Goal: Task Accomplishment & Management: Complete application form

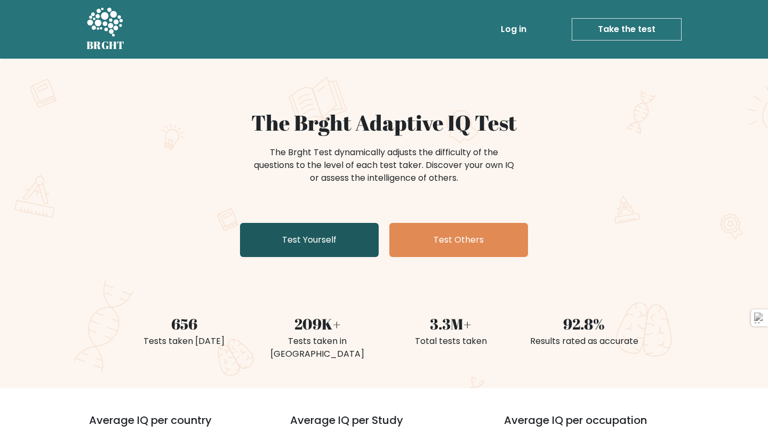
click at [302, 248] on link "Test Yourself" at bounding box center [309, 240] width 139 height 34
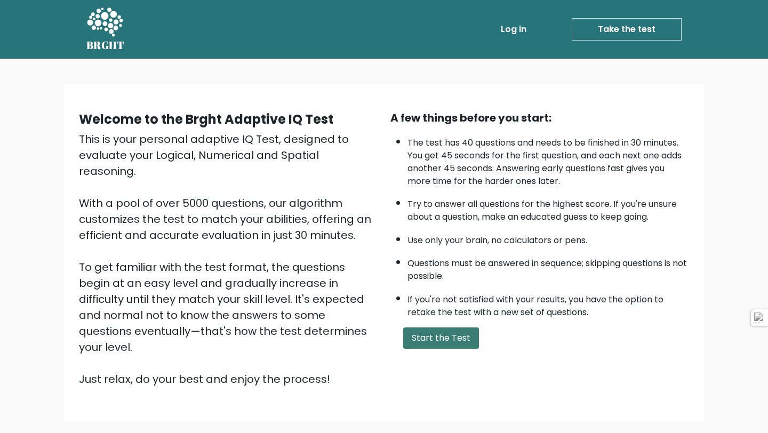
click at [423, 339] on button "Start the Test" at bounding box center [441, 337] width 76 height 21
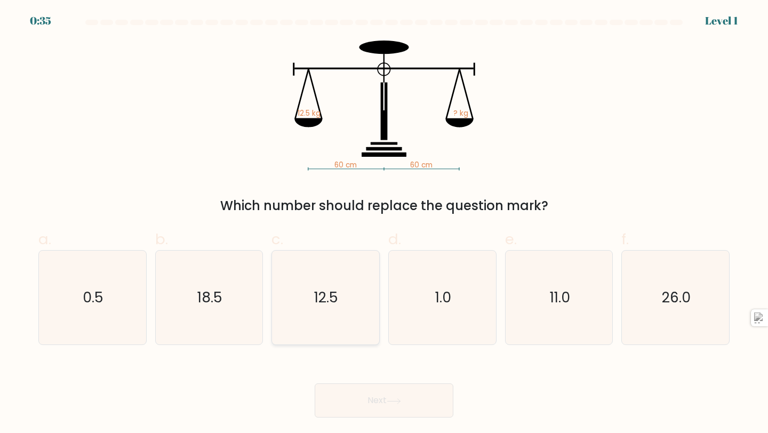
click at [311, 298] on icon "12.5" at bounding box center [325, 298] width 94 height 94
click at [384, 223] on input "c. 12.5" at bounding box center [384, 219] width 1 height 7
radio input "true"
click at [375, 407] on button "Next" at bounding box center [384, 400] width 139 height 34
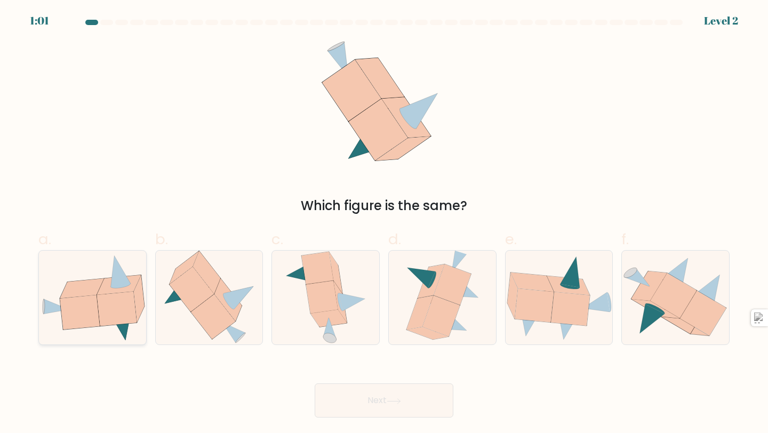
click at [113, 301] on icon at bounding box center [116, 309] width 39 height 34
click at [384, 223] on input "a." at bounding box center [384, 219] width 1 height 7
radio input "true"
click at [335, 410] on button "Next" at bounding box center [384, 400] width 139 height 34
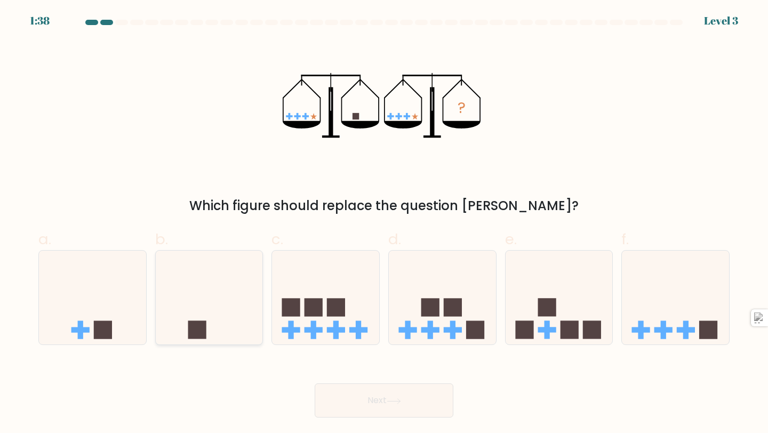
click at [207, 298] on icon at bounding box center [209, 297] width 107 height 89
click at [384, 223] on input "b." at bounding box center [384, 219] width 1 height 7
radio input "true"
click at [363, 407] on button "Next" at bounding box center [384, 400] width 139 height 34
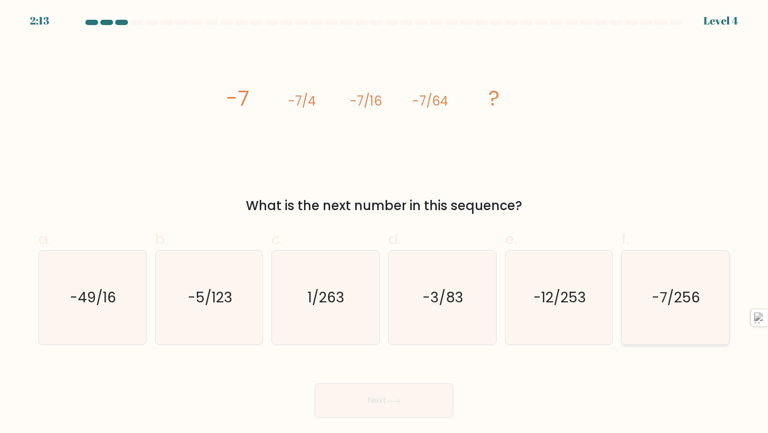
click at [689, 317] on icon "-7/256" at bounding box center [675, 298] width 94 height 94
click at [384, 223] on input "f. -7/256" at bounding box center [384, 219] width 1 height 7
radio input "true"
click at [349, 405] on button "Next" at bounding box center [384, 400] width 139 height 34
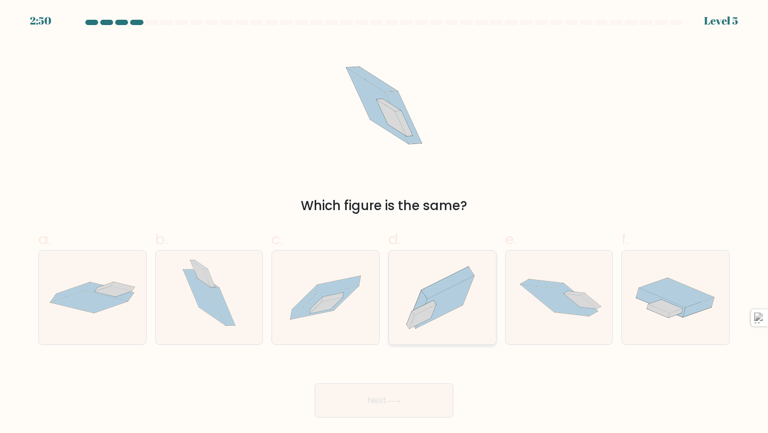
click at [437, 308] on icon at bounding box center [445, 302] width 58 height 53
click at [384, 223] on input "d." at bounding box center [384, 219] width 1 height 7
radio input "true"
click at [396, 394] on button "Next" at bounding box center [384, 400] width 139 height 34
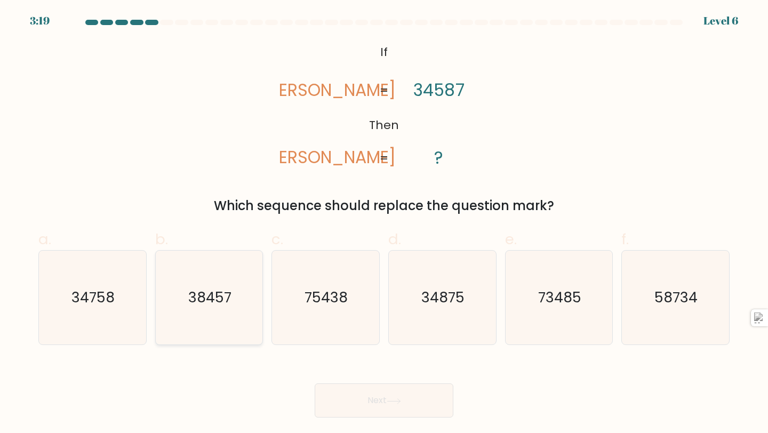
click at [231, 297] on text "38457" at bounding box center [209, 297] width 43 height 20
click at [384, 223] on input "b. 38457" at bounding box center [384, 219] width 1 height 7
radio input "true"
click at [408, 411] on button "Next" at bounding box center [384, 400] width 139 height 34
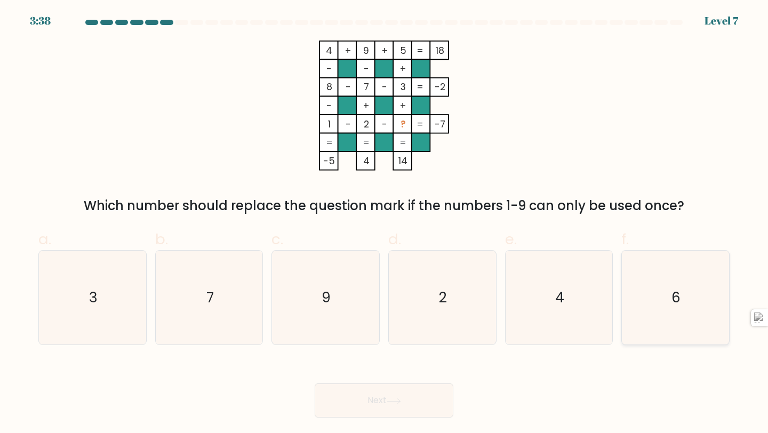
click at [671, 286] on icon "6" at bounding box center [675, 298] width 94 height 94
click at [384, 223] on input "f. 6" at bounding box center [384, 219] width 1 height 7
radio input "true"
click at [439, 395] on button "Next" at bounding box center [384, 400] width 139 height 34
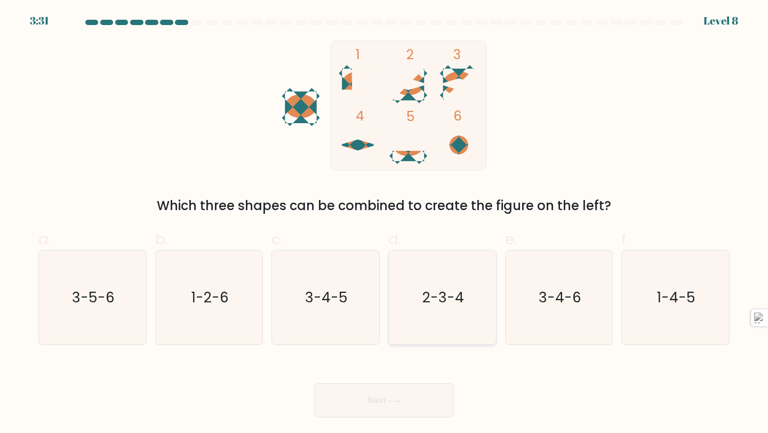
click at [453, 330] on icon "2-3-4" at bounding box center [442, 298] width 94 height 94
click at [384, 223] on input "d. 2-3-4" at bounding box center [384, 219] width 1 height 7
radio input "true"
click at [382, 410] on button "Next" at bounding box center [384, 400] width 139 height 34
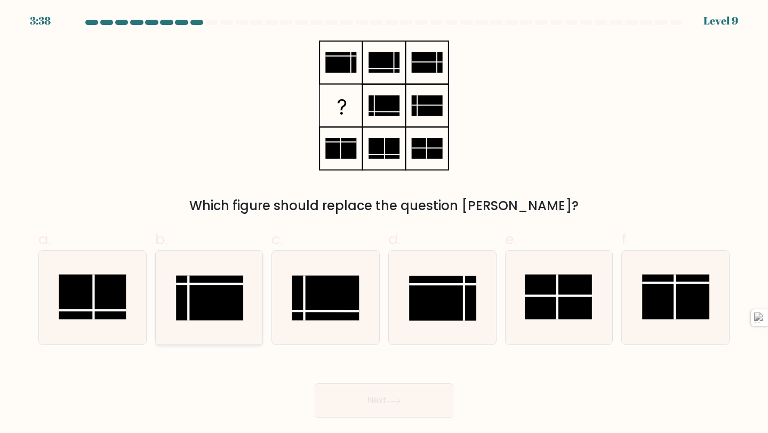
click at [214, 312] on rect at bounding box center [209, 298] width 67 height 45
click at [384, 223] on input "b." at bounding box center [384, 219] width 1 height 7
radio input "true"
click at [379, 400] on button "Next" at bounding box center [384, 400] width 139 height 34
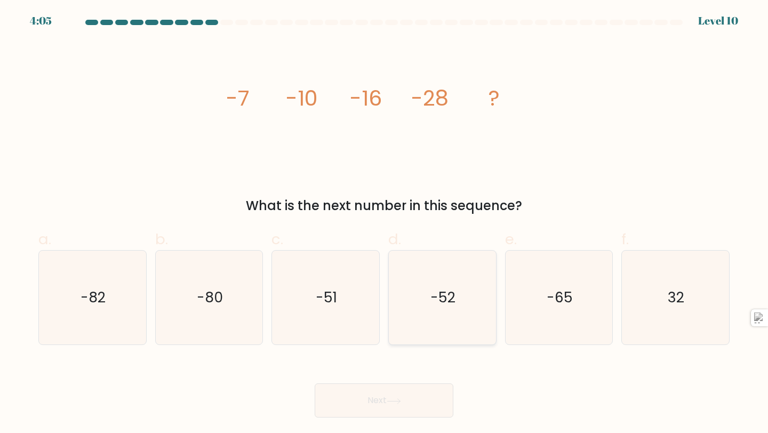
click at [427, 290] on icon "-52" at bounding box center [442, 298] width 94 height 94
click at [384, 223] on input "d. -52" at bounding box center [384, 219] width 1 height 7
radio input "true"
click at [402, 398] on button "Next" at bounding box center [384, 400] width 139 height 34
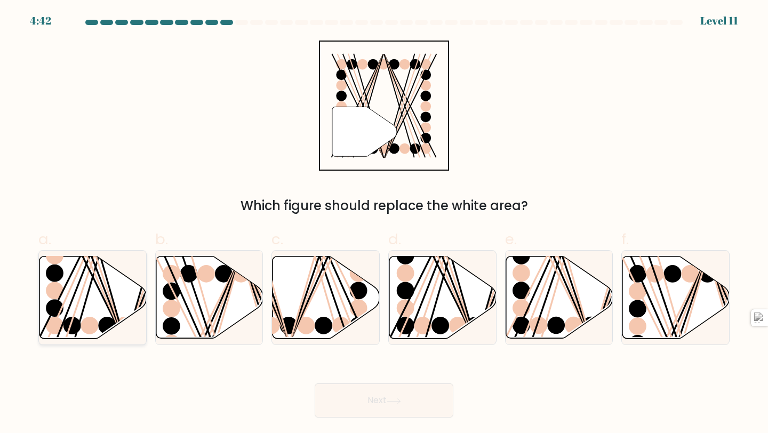
click at [74, 301] on icon at bounding box center [92, 297] width 107 height 82
click at [384, 223] on input "a." at bounding box center [384, 219] width 1 height 7
radio input "true"
click at [349, 414] on button "Next" at bounding box center [384, 400] width 139 height 34
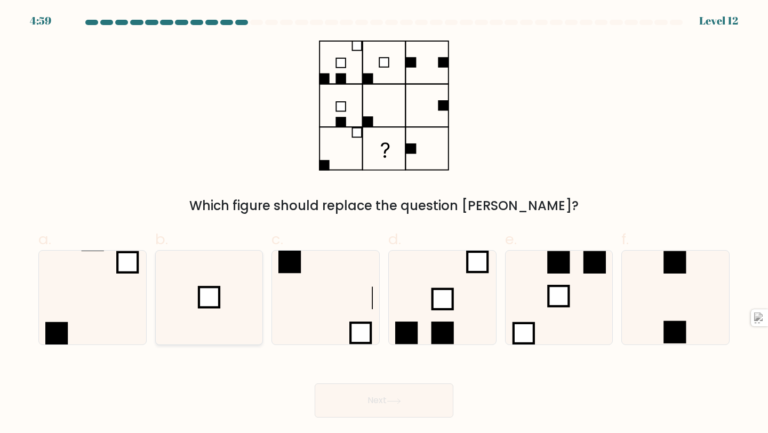
click at [231, 306] on icon at bounding box center [209, 298] width 94 height 94
click at [384, 223] on input "b." at bounding box center [384, 219] width 1 height 7
radio input "true"
click at [362, 402] on button "Next" at bounding box center [384, 400] width 139 height 34
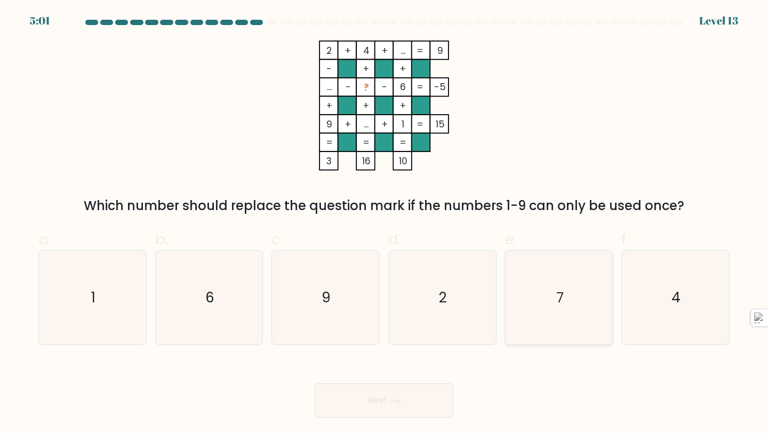
click at [591, 325] on icon "7" at bounding box center [559, 298] width 94 height 94
click at [384, 223] on input "e. 7" at bounding box center [384, 219] width 1 height 7
radio input "true"
click at [383, 405] on button "Next" at bounding box center [384, 400] width 139 height 34
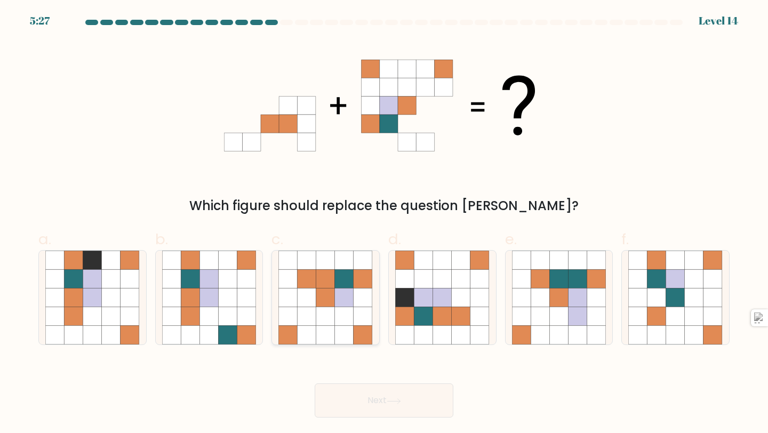
click at [293, 286] on icon at bounding box center [288, 278] width 19 height 19
click at [384, 223] on input "c." at bounding box center [384, 219] width 1 height 7
radio input "true"
click at [382, 396] on button "Next" at bounding box center [384, 400] width 139 height 34
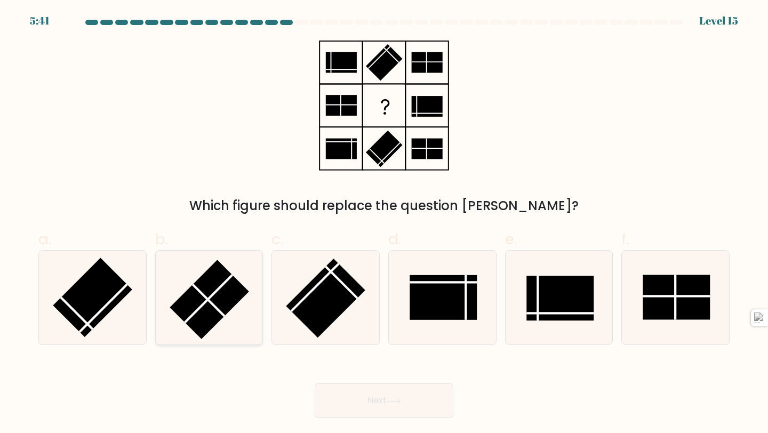
click at [205, 288] on rect at bounding box center [209, 299] width 79 height 79
click at [384, 223] on input "b." at bounding box center [384, 219] width 1 height 7
radio input "true"
click at [369, 407] on button "Next" at bounding box center [384, 400] width 139 height 34
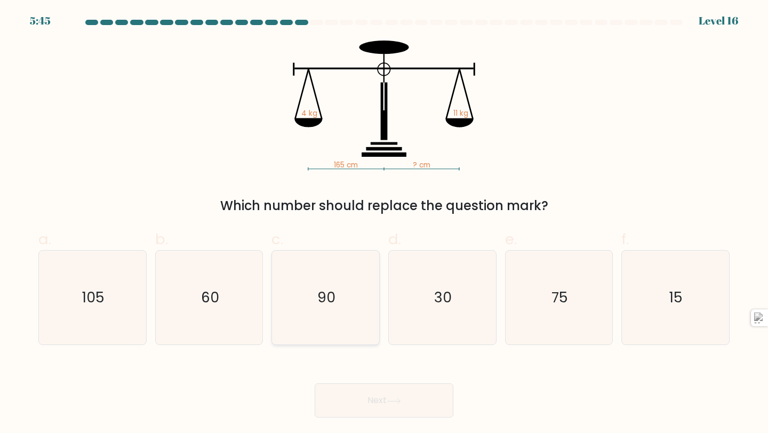
click at [326, 276] on icon "90" at bounding box center [325, 298] width 94 height 94
click at [384, 223] on input "c. 90" at bounding box center [384, 219] width 1 height 7
radio input "true"
click at [225, 282] on icon "60" at bounding box center [209, 298] width 94 height 94
click at [384, 223] on input "b. 60" at bounding box center [384, 219] width 1 height 7
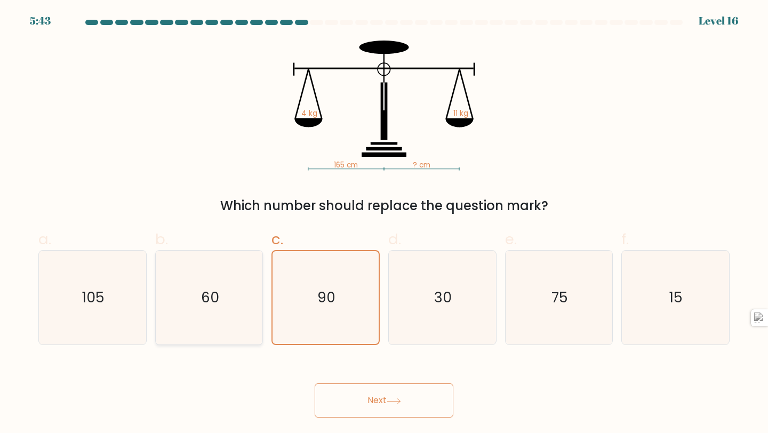
radio input "true"
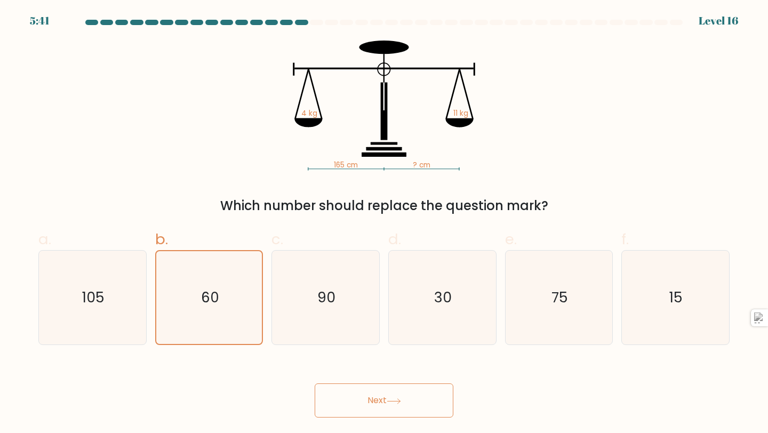
click at [388, 402] on button "Next" at bounding box center [384, 400] width 139 height 34
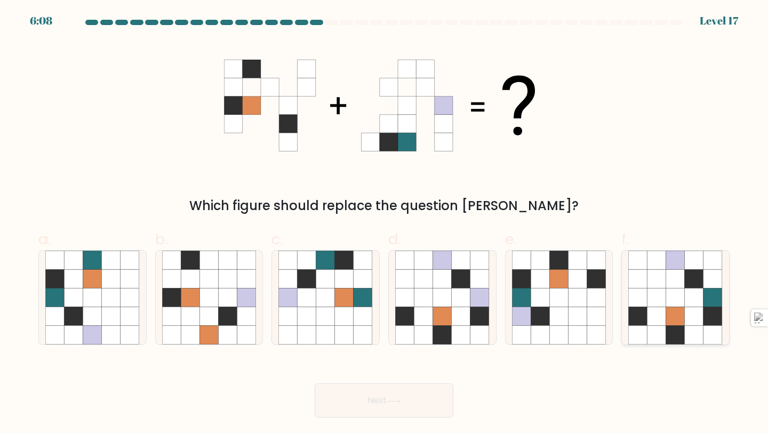
click at [716, 320] on icon at bounding box center [712, 316] width 19 height 19
click at [384, 223] on input "f." at bounding box center [384, 219] width 1 height 7
radio input "true"
click at [364, 398] on button "Next" at bounding box center [384, 400] width 139 height 34
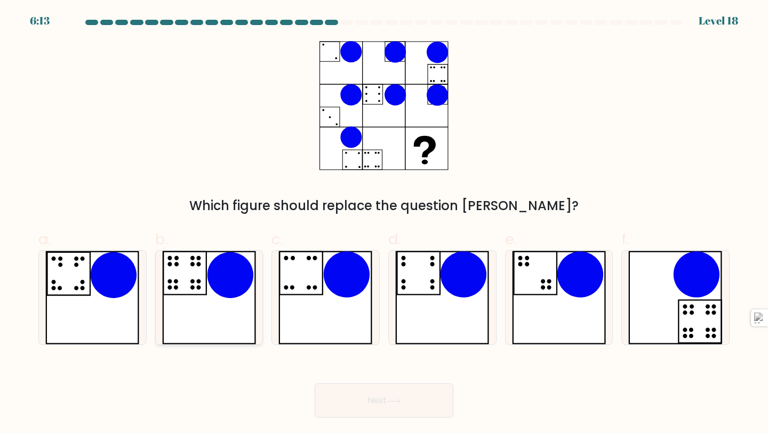
click at [214, 276] on icon at bounding box center [230, 275] width 46 height 46
click at [384, 223] on input "b." at bounding box center [384, 219] width 1 height 7
radio input "true"
click at [351, 408] on button "Next" at bounding box center [384, 400] width 139 height 34
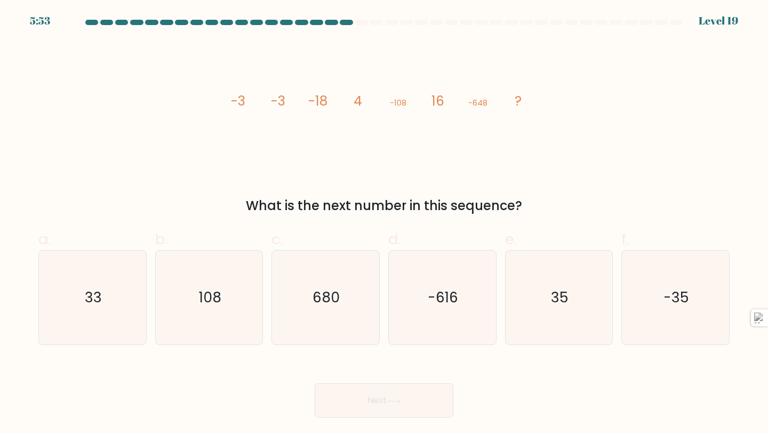
click at [330, 108] on icon "image/svg+xml -3 -3 -18 4 -108 16 -648 ?" at bounding box center [384, 106] width 320 height 130
click at [208, 287] on text "108" at bounding box center [210, 297] width 22 height 20
click at [384, 223] on input "b. 108" at bounding box center [384, 219] width 1 height 7
radio input "true"
click at [85, 286] on icon "33" at bounding box center [92, 298] width 94 height 94
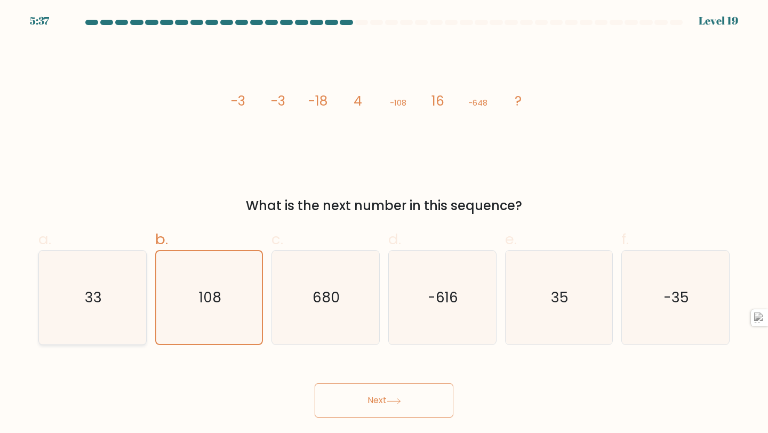
click at [384, 223] on input "a. 33" at bounding box center [384, 219] width 1 height 7
radio input "true"
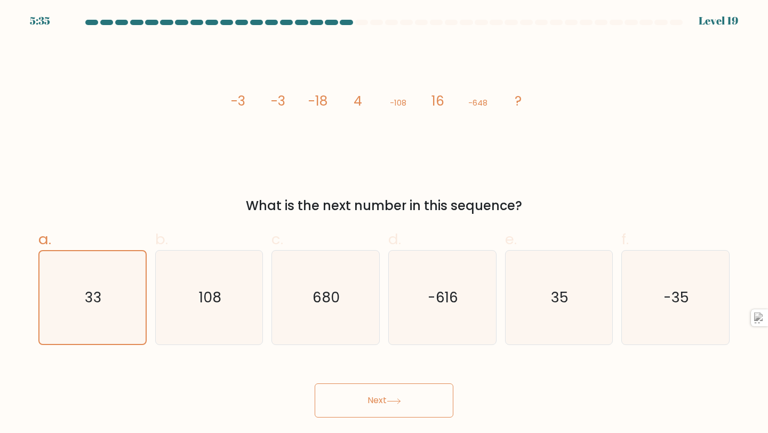
click at [328, 393] on button "Next" at bounding box center [384, 400] width 139 height 34
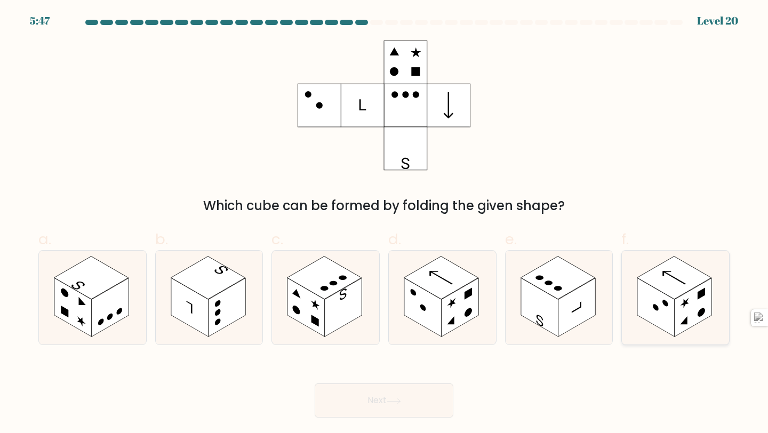
click at [681, 302] on rect at bounding box center [693, 307] width 37 height 59
click at [384, 223] on input "f." at bounding box center [384, 219] width 1 height 7
radio input "true"
click at [545, 315] on rect at bounding box center [539, 307] width 37 height 59
click at [384, 223] on input "e." at bounding box center [384, 219] width 1 height 7
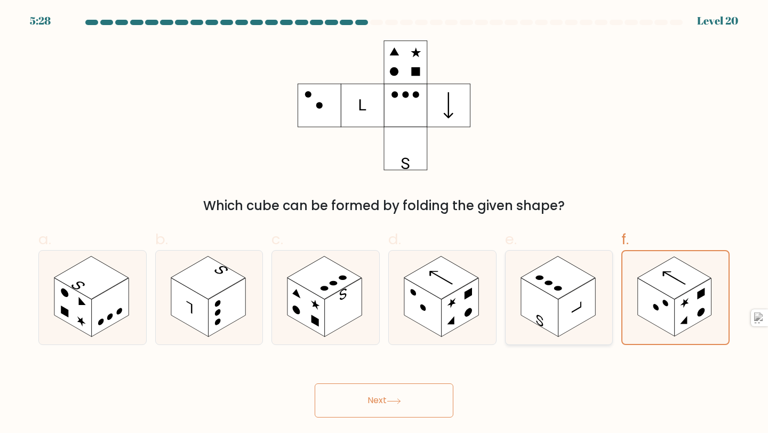
radio input "true"
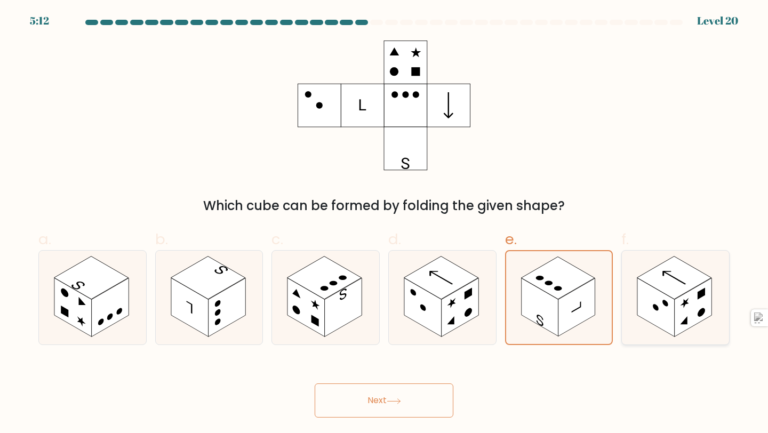
click at [652, 290] on rect at bounding box center [655, 307] width 37 height 59
click at [384, 223] on input "f." at bounding box center [384, 219] width 1 height 7
radio input "true"
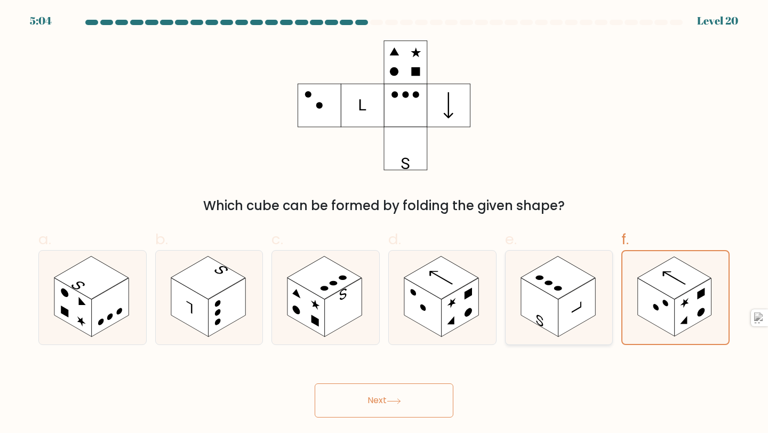
click at [563, 312] on rect at bounding box center [576, 307] width 37 height 59
click at [384, 223] on input "e." at bounding box center [384, 219] width 1 height 7
radio input "true"
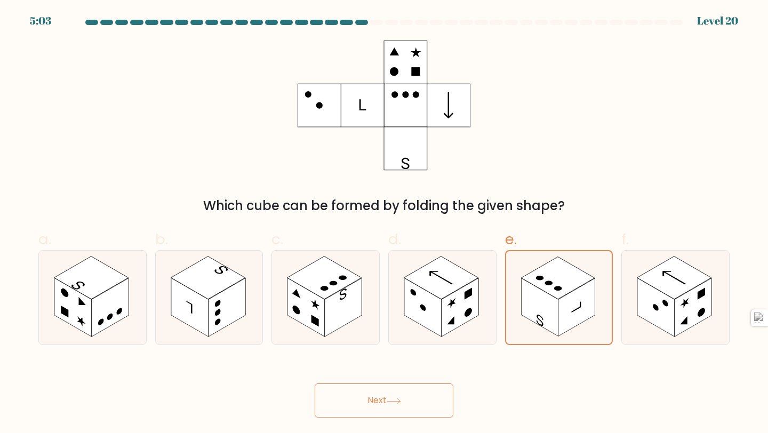
click at [353, 397] on button "Next" at bounding box center [384, 400] width 139 height 34
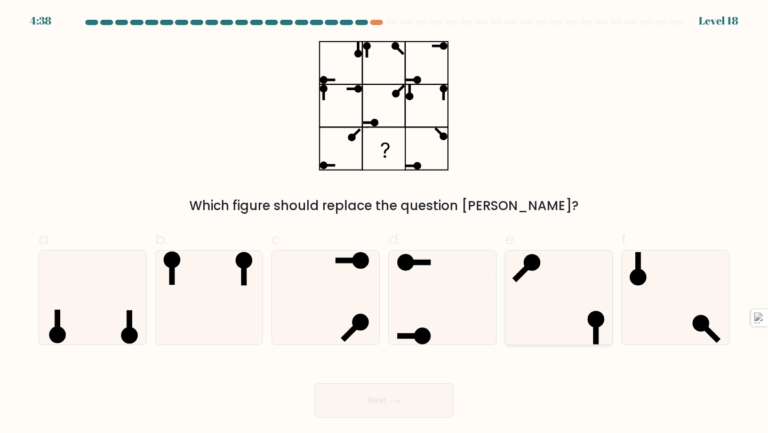
click at [524, 314] on icon at bounding box center [559, 298] width 94 height 94
click at [384, 223] on input "e." at bounding box center [384, 219] width 1 height 7
radio input "true"
click at [412, 322] on icon at bounding box center [442, 298] width 94 height 94
click at [384, 223] on input "d." at bounding box center [384, 219] width 1 height 7
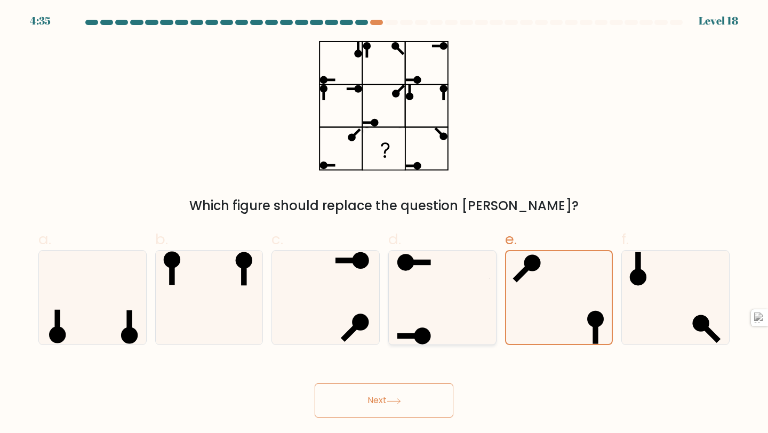
radio input "true"
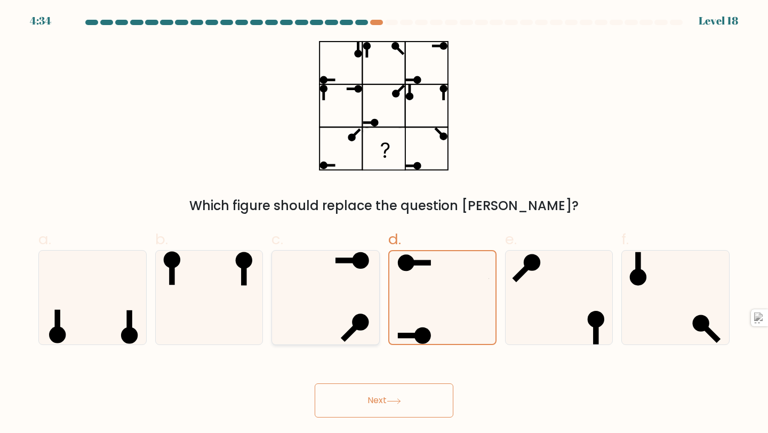
click at [343, 315] on icon at bounding box center [325, 298] width 94 height 94
click at [384, 223] on input "c." at bounding box center [384, 219] width 1 height 7
radio input "true"
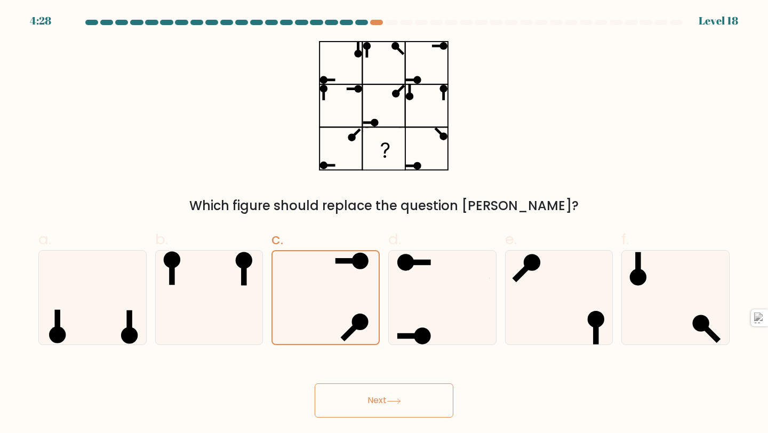
click at [403, 391] on button "Next" at bounding box center [384, 400] width 139 height 34
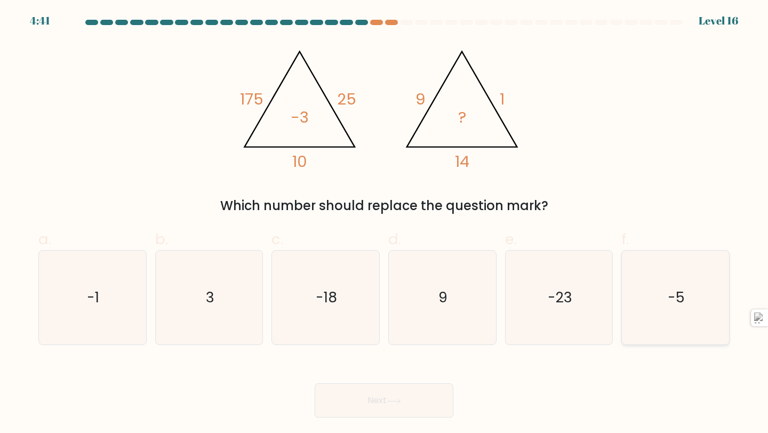
click at [670, 307] on text "-5" at bounding box center [676, 297] width 17 height 20
click at [384, 223] on input "f. -5" at bounding box center [384, 219] width 1 height 7
radio input "true"
click at [367, 399] on button "Next" at bounding box center [384, 400] width 139 height 34
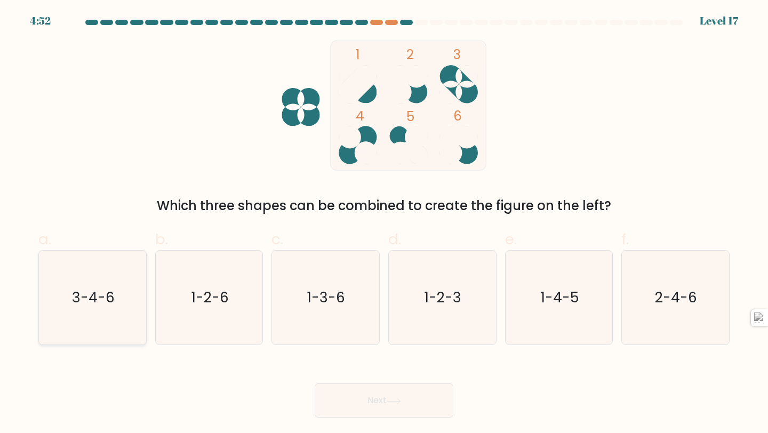
click at [114, 322] on icon "3-4-6" at bounding box center [92, 298] width 94 height 94
click at [384, 223] on input "a. 3-4-6" at bounding box center [384, 219] width 1 height 7
radio input "true"
click at [346, 398] on button "Next" at bounding box center [384, 400] width 139 height 34
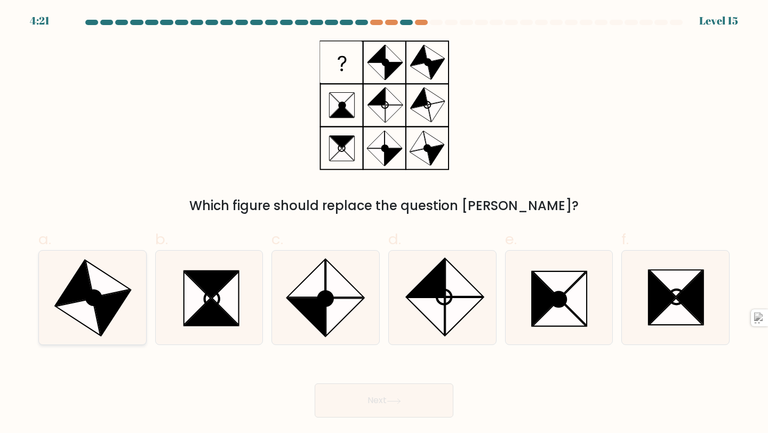
click at [76, 328] on icon at bounding box center [92, 298] width 94 height 94
click at [384, 223] on input "a." at bounding box center [384, 219] width 1 height 7
radio input "true"
click at [402, 389] on button "Next" at bounding box center [384, 400] width 139 height 34
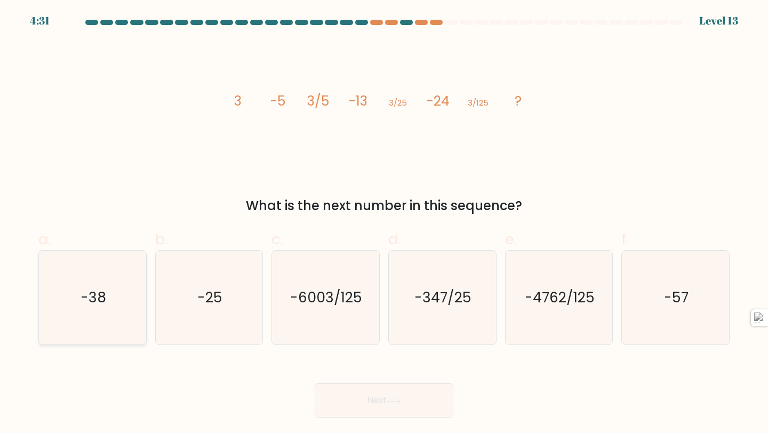
click at [114, 326] on icon "-38" at bounding box center [92, 298] width 94 height 94
click at [384, 223] on input "a. -38" at bounding box center [384, 219] width 1 height 7
radio input "true"
click at [376, 399] on button "Next" at bounding box center [384, 400] width 139 height 34
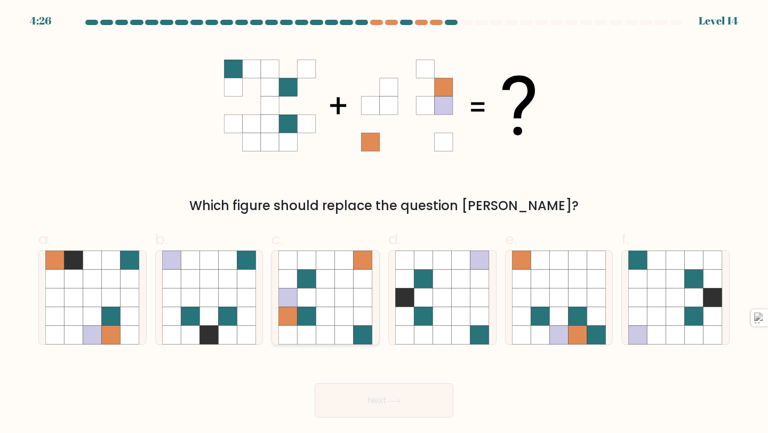
click at [316, 311] on icon at bounding box center [325, 316] width 19 height 19
click at [384, 223] on input "c." at bounding box center [384, 219] width 1 height 7
radio input "true"
click at [336, 323] on icon at bounding box center [344, 316] width 19 height 19
click at [384, 223] on input "c." at bounding box center [384, 219] width 1 height 7
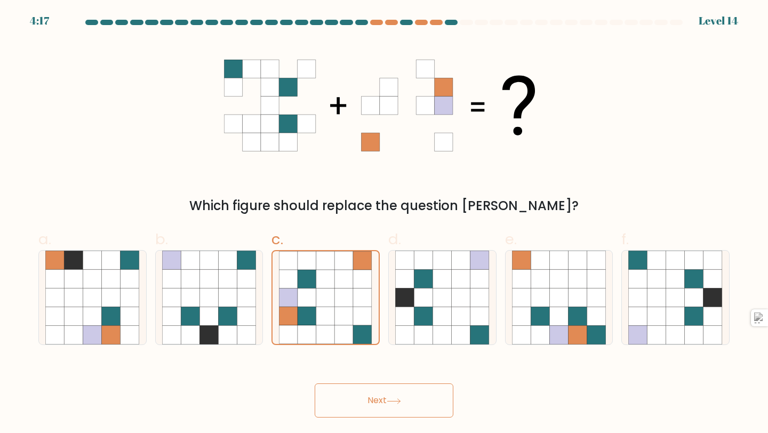
click at [378, 404] on button "Next" at bounding box center [384, 400] width 139 height 34
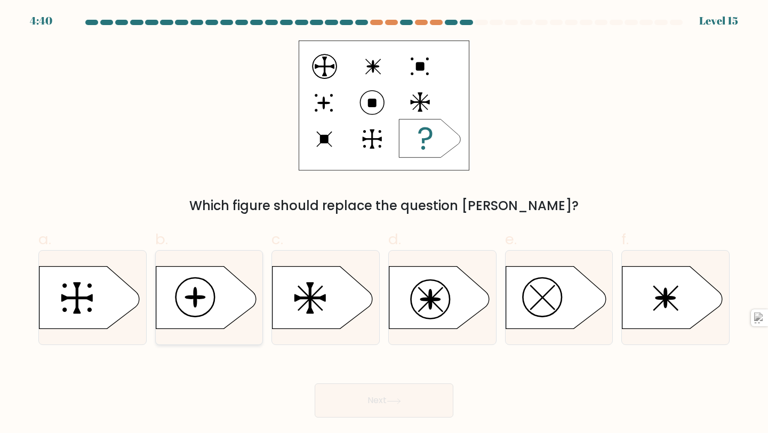
click at [215, 278] on icon at bounding box center [206, 298] width 100 height 62
click at [384, 223] on input "b." at bounding box center [384, 219] width 1 height 7
radio input "true"
click at [370, 398] on button "Next" at bounding box center [384, 400] width 139 height 34
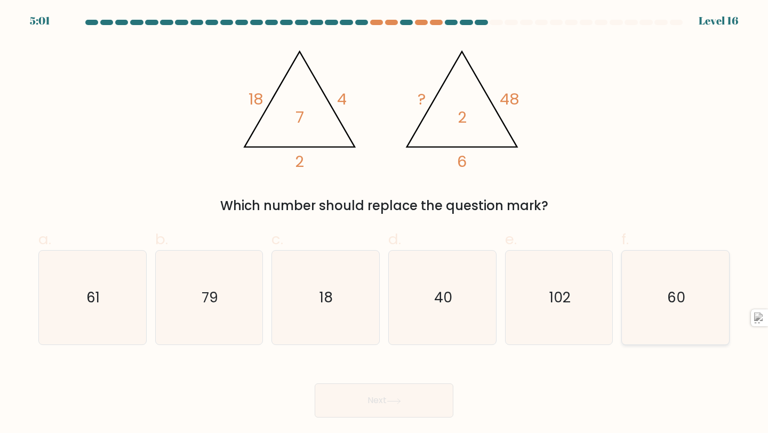
click at [708, 301] on icon "60" at bounding box center [675, 298] width 94 height 94
click at [384, 223] on input "f. 60" at bounding box center [384, 219] width 1 height 7
radio input "true"
click at [343, 399] on button "Next" at bounding box center [384, 400] width 139 height 34
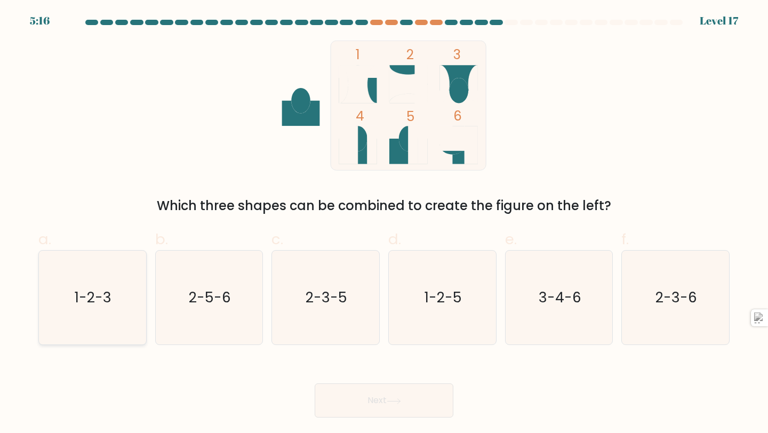
click at [80, 309] on icon "1-2-3" at bounding box center [92, 298] width 94 height 94
click at [384, 223] on input "a. 1-2-3" at bounding box center [384, 219] width 1 height 7
radio input "true"
click at [370, 408] on button "Next" at bounding box center [384, 400] width 139 height 34
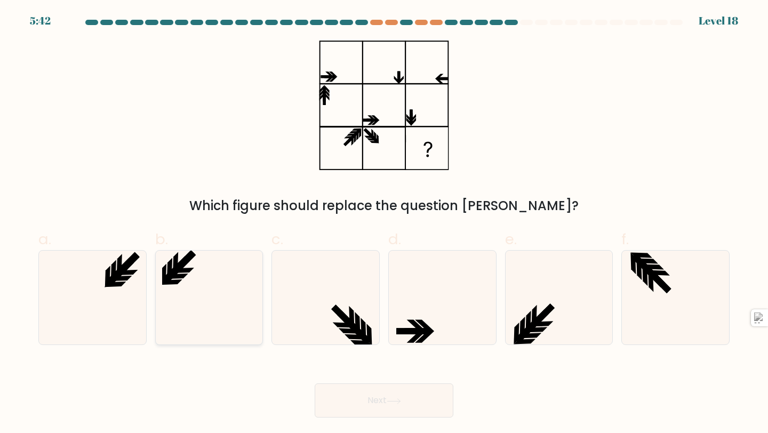
click at [198, 316] on icon at bounding box center [209, 298] width 94 height 94
click at [384, 223] on input "b." at bounding box center [384, 219] width 1 height 7
radio input "true"
click at [371, 396] on button "Next" at bounding box center [384, 400] width 139 height 34
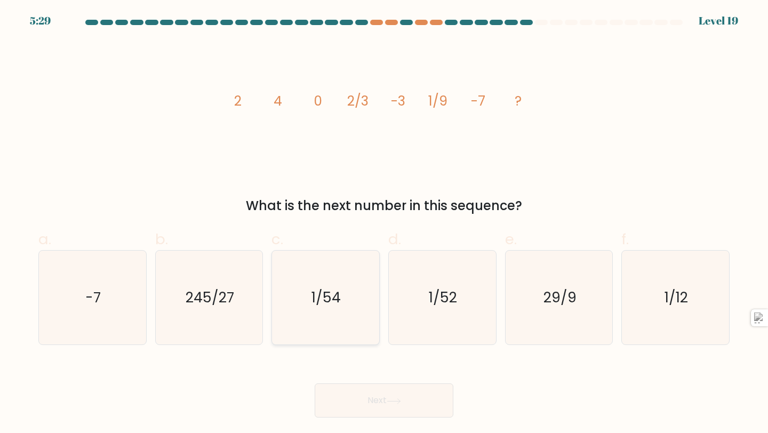
click at [316, 342] on icon "1/54" at bounding box center [325, 298] width 94 height 94
click at [384, 223] on input "c. 1/54" at bounding box center [384, 219] width 1 height 7
radio input "true"
click at [362, 409] on button "Next" at bounding box center [384, 400] width 139 height 34
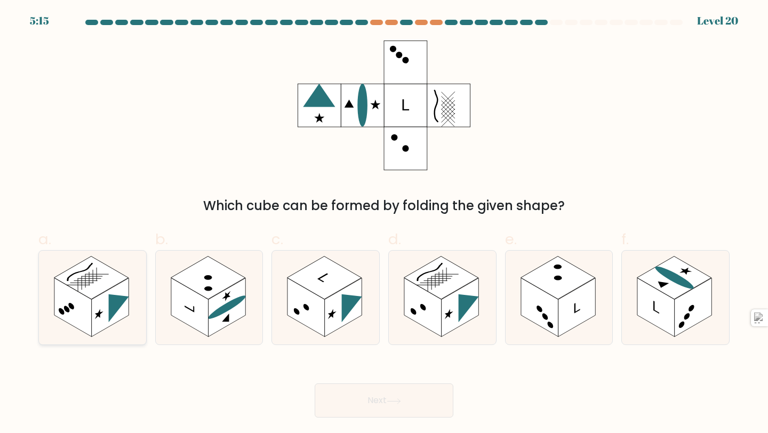
click at [94, 299] on rect at bounding box center [110, 307] width 37 height 59
click at [384, 223] on input "a." at bounding box center [384, 219] width 1 height 7
radio input "true"
click at [476, 320] on icon at bounding box center [442, 298] width 107 height 94
click at [384, 223] on input "d." at bounding box center [384, 219] width 1 height 7
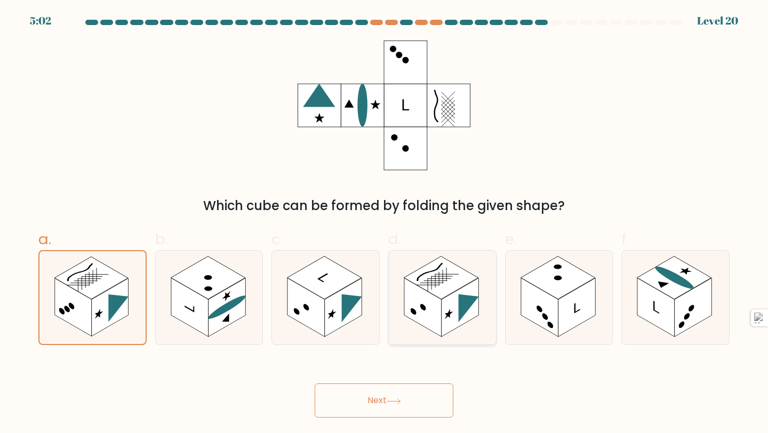
radio input "true"
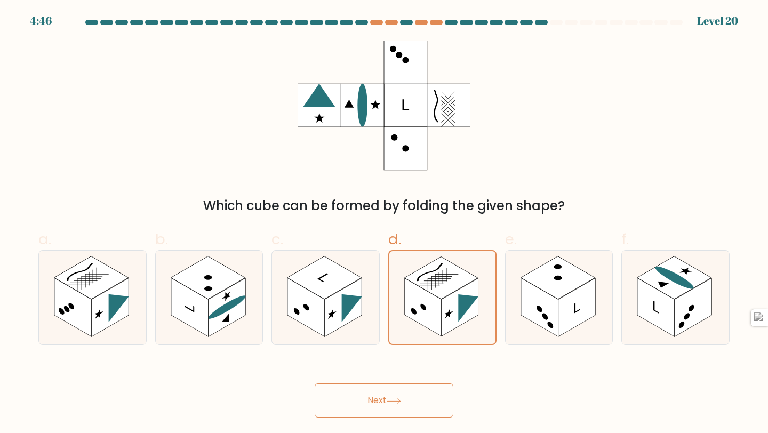
click at [389, 394] on button "Next" at bounding box center [384, 400] width 139 height 34
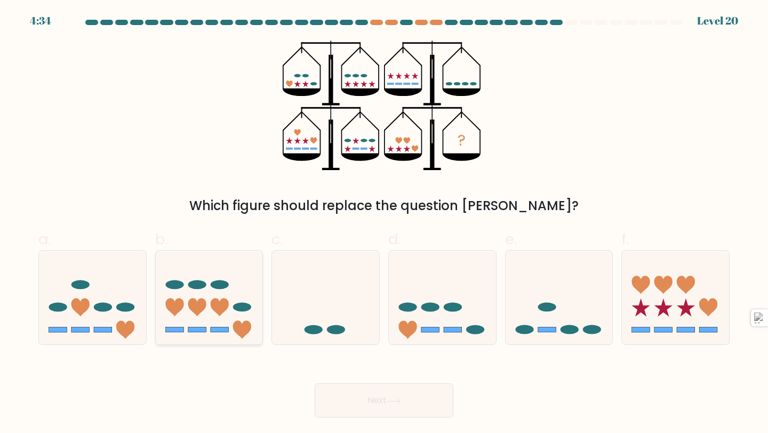
click at [222, 289] on icon at bounding box center [209, 297] width 107 height 89
click at [384, 223] on input "b." at bounding box center [384, 219] width 1 height 7
radio input "true"
click at [116, 309] on icon at bounding box center [92, 297] width 107 height 89
click at [384, 223] on input "a." at bounding box center [384, 219] width 1 height 7
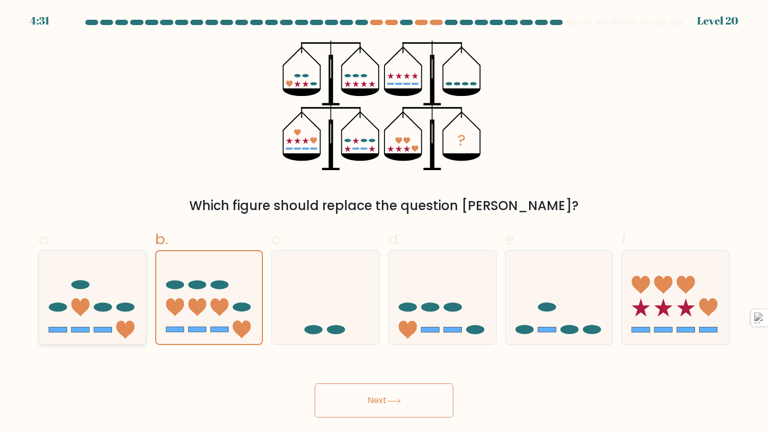
radio input "true"
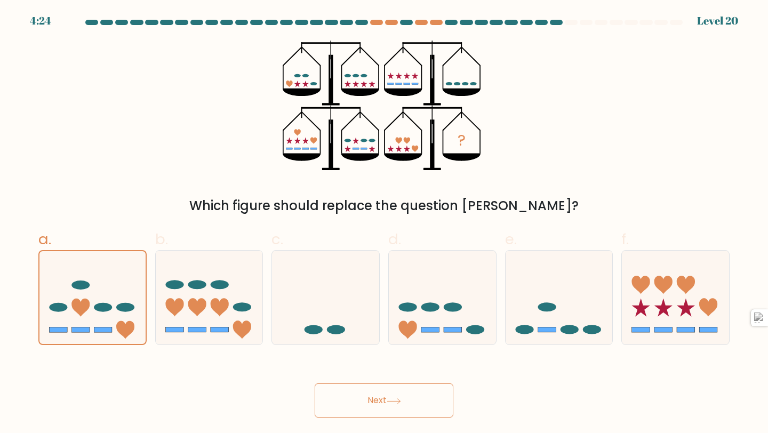
click at [371, 402] on button "Next" at bounding box center [384, 400] width 139 height 34
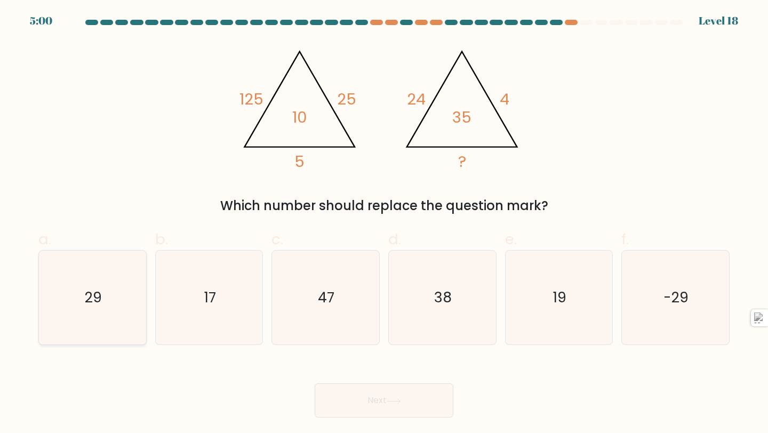
click at [140, 330] on div "29" at bounding box center [92, 297] width 108 height 95
click at [384, 223] on input "a. 29" at bounding box center [384, 219] width 1 height 7
radio input "true"
click at [387, 394] on button "Next" at bounding box center [384, 400] width 139 height 34
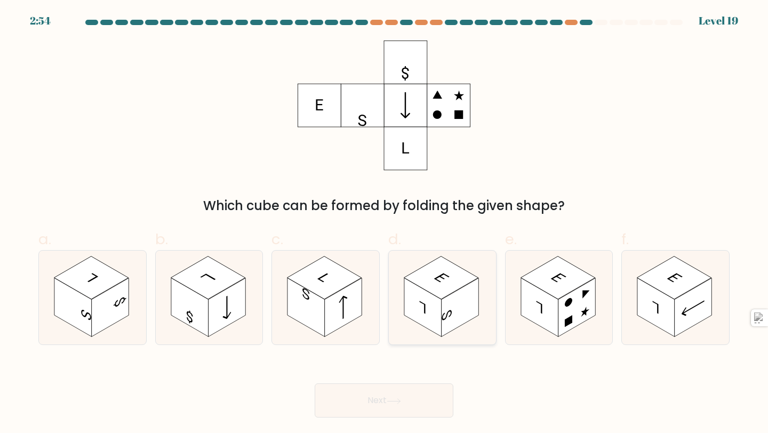
click at [452, 277] on rect at bounding box center [441, 277] width 75 height 43
click at [384, 223] on input "d." at bounding box center [384, 219] width 1 height 7
radio input "true"
click at [411, 398] on button "Next" at bounding box center [384, 400] width 139 height 34
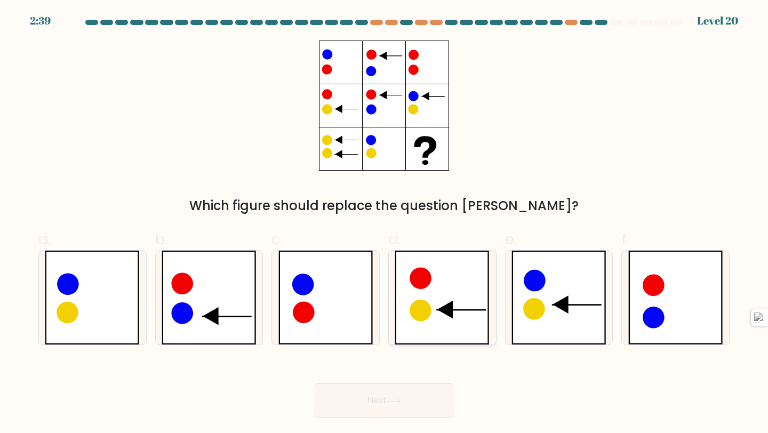
click at [422, 298] on icon at bounding box center [442, 298] width 95 height 94
click at [384, 223] on input "d." at bounding box center [384, 219] width 1 height 7
radio input "true"
click at [224, 310] on icon at bounding box center [209, 298] width 95 height 94
click at [384, 223] on input "b." at bounding box center [384, 219] width 1 height 7
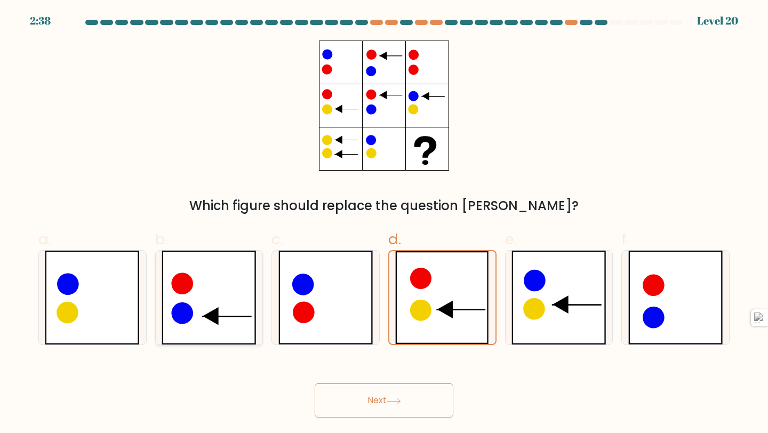
radio input "true"
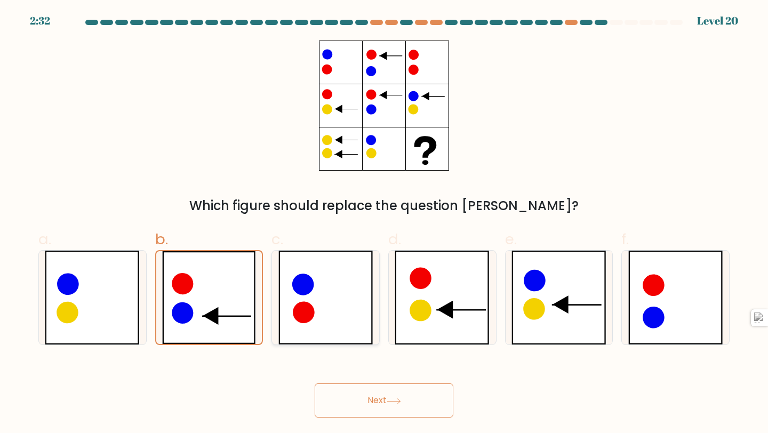
click at [300, 300] on icon at bounding box center [325, 298] width 95 height 94
click at [384, 223] on input "c." at bounding box center [384, 219] width 1 height 7
radio input "true"
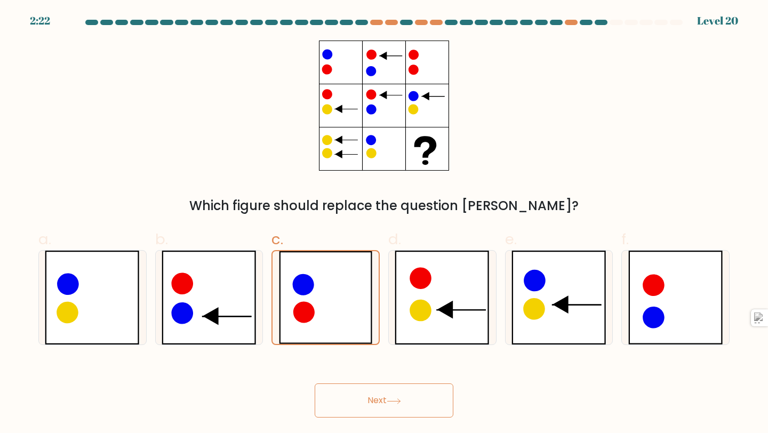
click at [360, 404] on button "Next" at bounding box center [384, 400] width 139 height 34
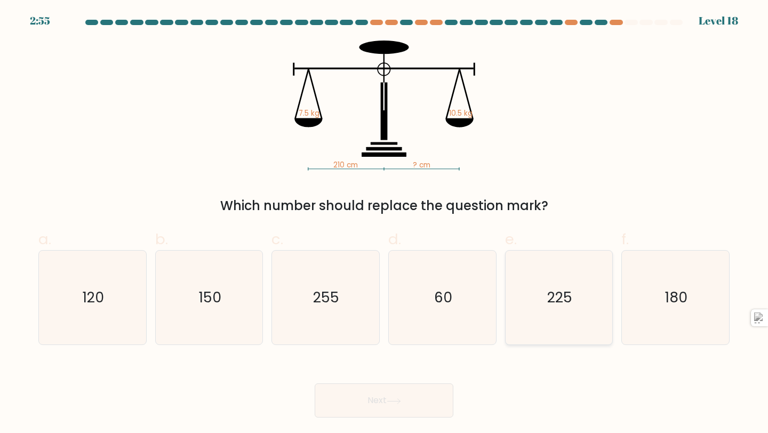
click at [568, 304] on text "225" at bounding box center [559, 297] width 25 height 20
click at [384, 223] on input "e. 225" at bounding box center [384, 219] width 1 height 7
radio input "true"
click at [329, 293] on text "255" at bounding box center [327, 297] width 26 height 20
click at [384, 223] on input "c. 255" at bounding box center [384, 219] width 1 height 7
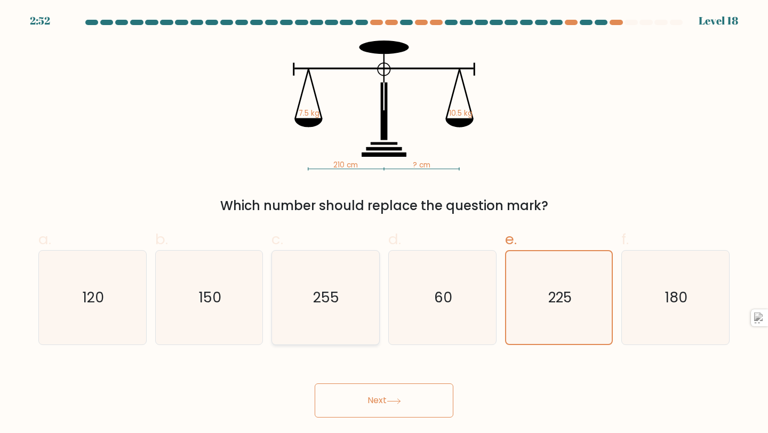
radio input "true"
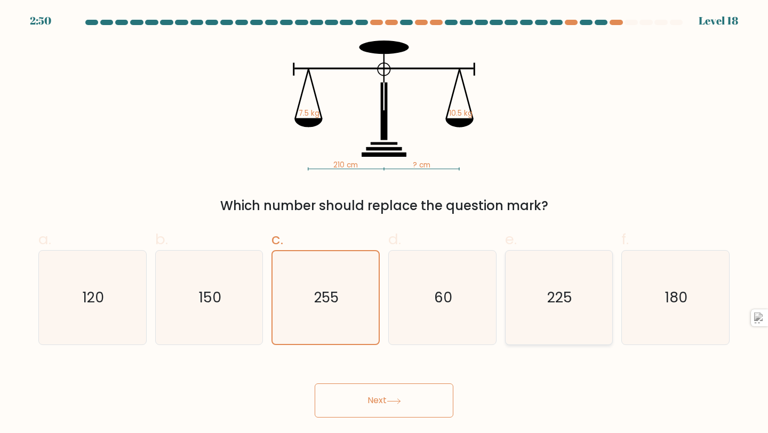
click at [564, 331] on icon "225" at bounding box center [559, 298] width 94 height 94
click at [384, 223] on input "e. 225" at bounding box center [384, 219] width 1 height 7
radio input "true"
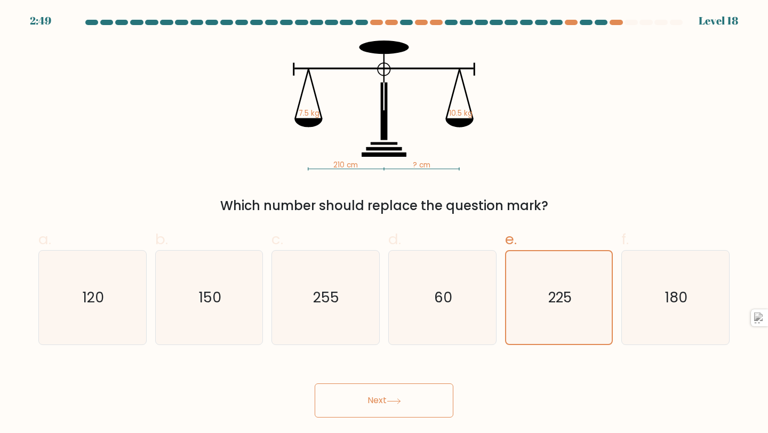
click at [386, 395] on button "Next" at bounding box center [384, 400] width 139 height 34
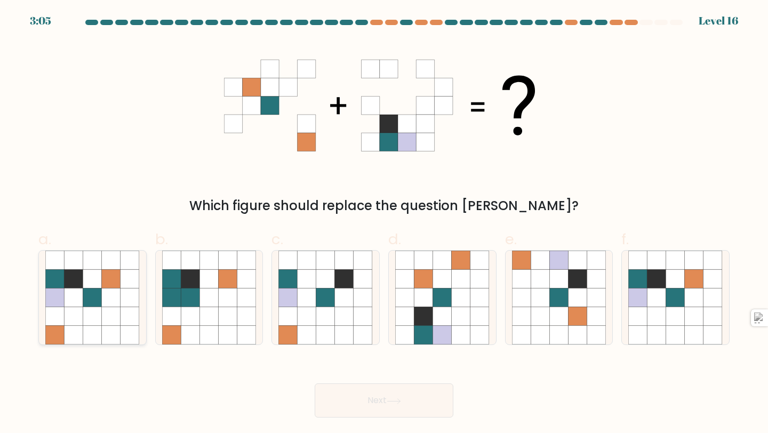
click at [50, 305] on icon at bounding box center [54, 297] width 19 height 19
click at [384, 223] on input "a." at bounding box center [384, 219] width 1 height 7
radio input "true"
click at [342, 399] on button "Next" at bounding box center [384, 400] width 139 height 34
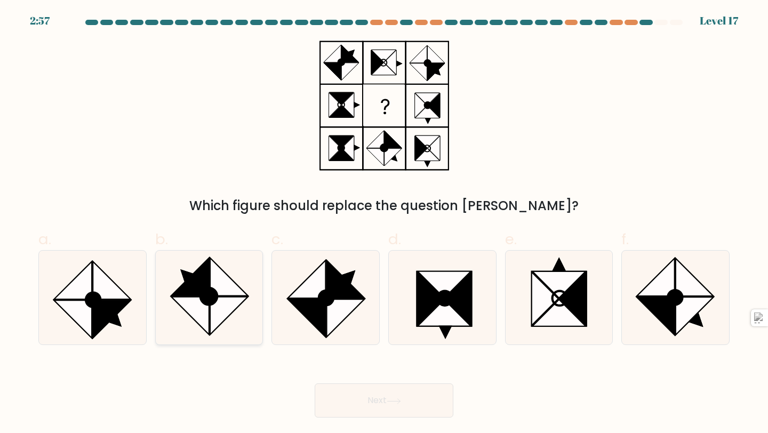
click at [223, 312] on icon at bounding box center [229, 316] width 38 height 38
click at [384, 223] on input "b." at bounding box center [384, 219] width 1 height 7
radio input "true"
click at [656, 306] on icon at bounding box center [656, 316] width 38 height 38
click at [384, 223] on input "f." at bounding box center [384, 219] width 1 height 7
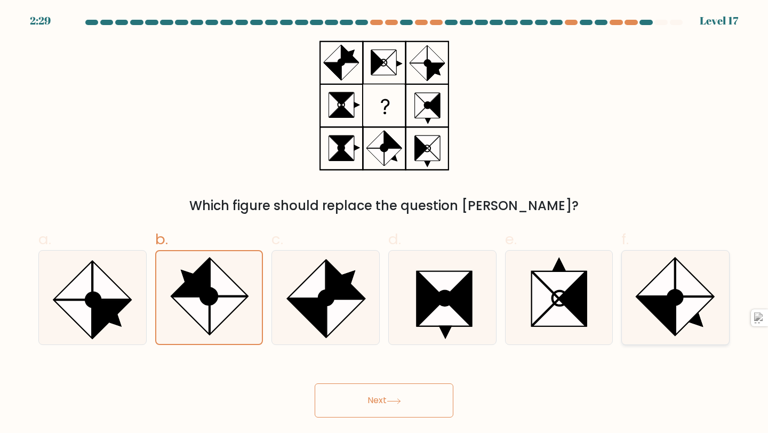
radio input "true"
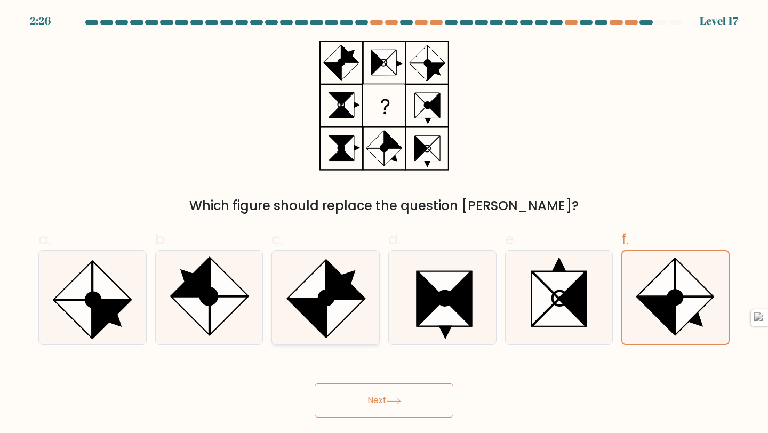
click at [278, 343] on div at bounding box center [325, 297] width 108 height 95
click at [384, 223] on input "c." at bounding box center [384, 219] width 1 height 7
radio input "true"
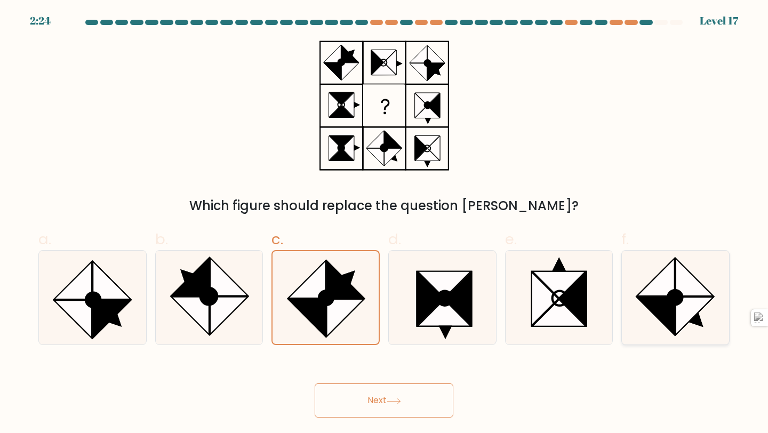
click at [689, 315] on icon at bounding box center [695, 316] width 38 height 38
click at [384, 223] on input "f." at bounding box center [384, 219] width 1 height 7
radio input "true"
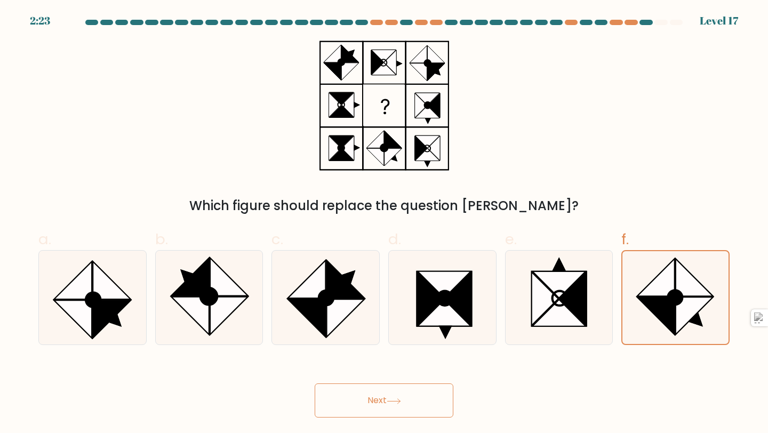
click at [372, 400] on button "Next" at bounding box center [384, 400] width 139 height 34
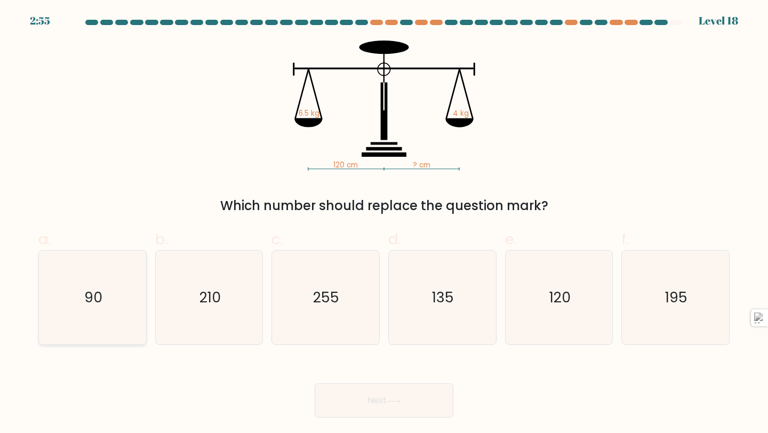
click at [94, 268] on icon "90" at bounding box center [92, 298] width 94 height 94
click at [384, 223] on input "a. 90" at bounding box center [384, 219] width 1 height 7
radio input "true"
click at [400, 400] on icon at bounding box center [393, 400] width 13 height 5
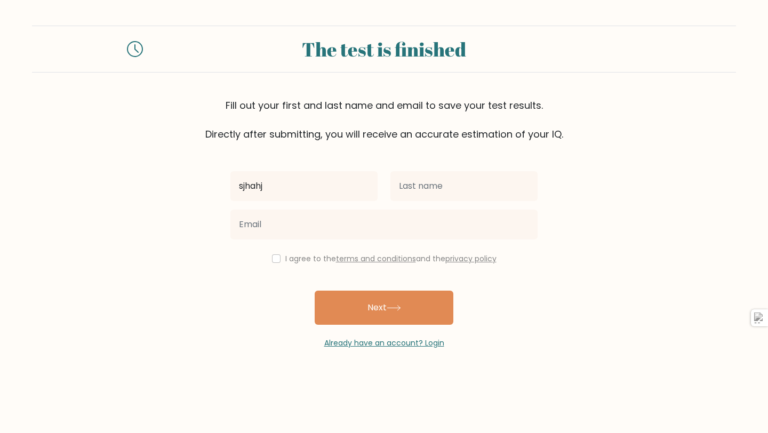
type input "sjhahj"
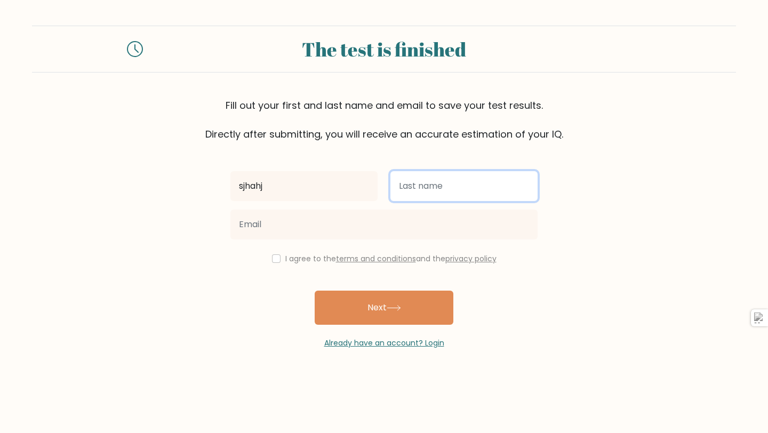
click at [410, 186] on input "text" at bounding box center [463, 186] width 147 height 30
type input "dnsj"
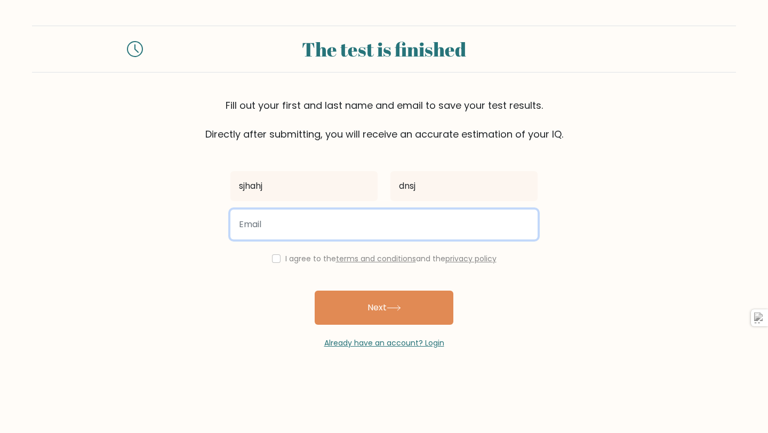
click at [383, 224] on input "email" at bounding box center [383, 225] width 307 height 30
type input "l"
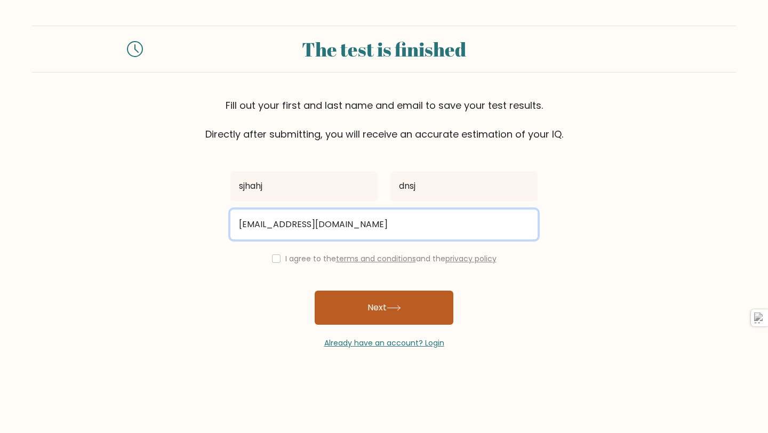
type input "[EMAIL_ADDRESS][DOMAIN_NAME]"
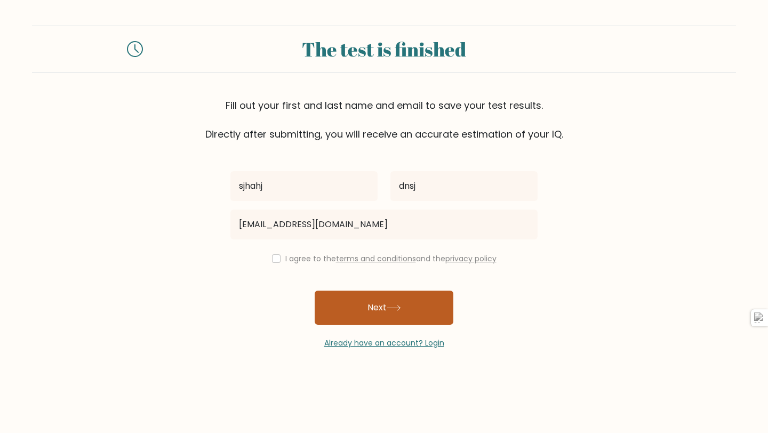
click at [413, 309] on button "Next" at bounding box center [384, 308] width 139 height 34
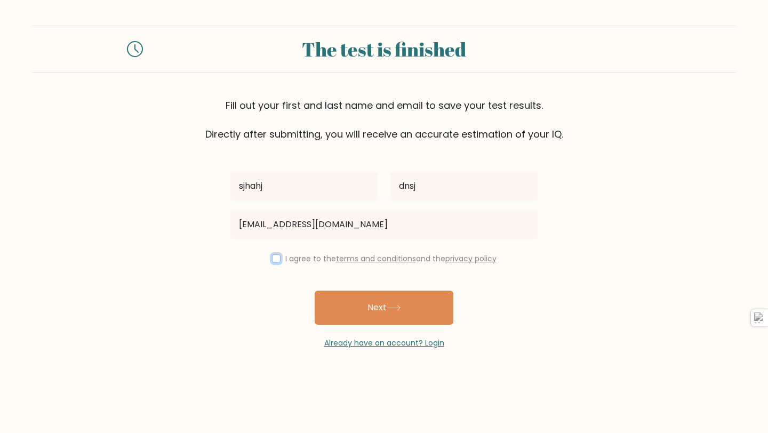
click at [273, 260] on input "checkbox" at bounding box center [276, 258] width 9 height 9
checkbox input "true"
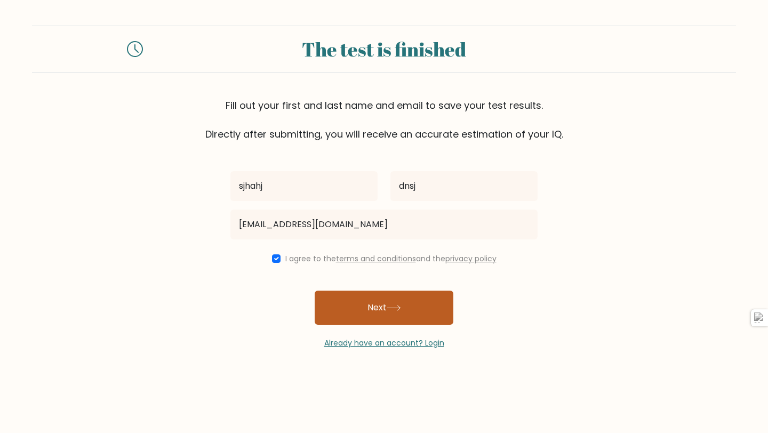
click at [355, 296] on button "Next" at bounding box center [384, 308] width 139 height 34
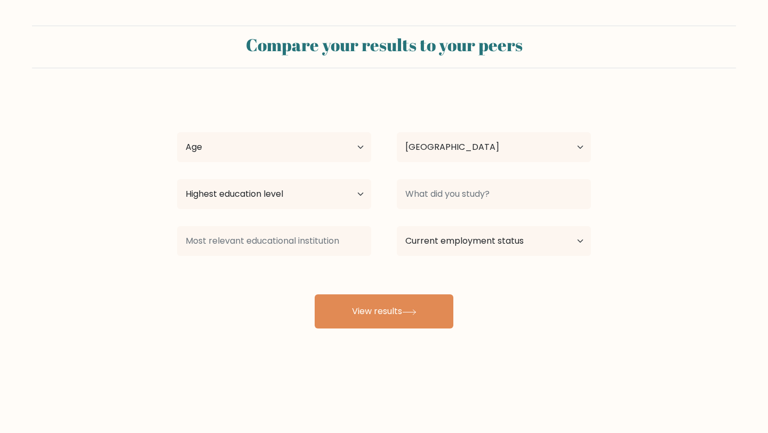
select select "PH"
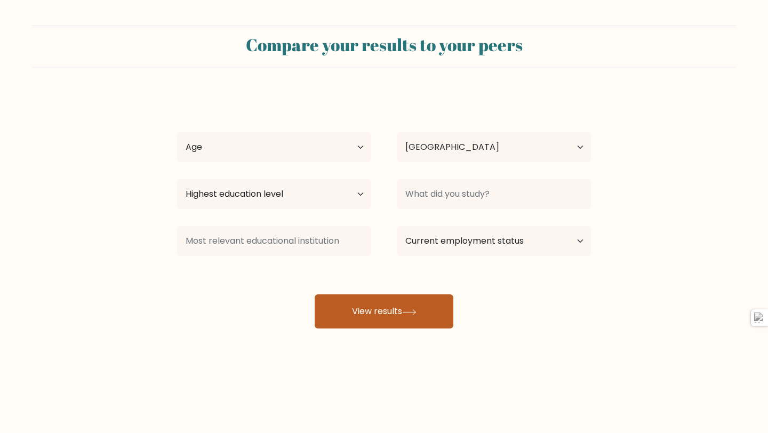
click at [333, 320] on button "View results" at bounding box center [384, 311] width 139 height 34
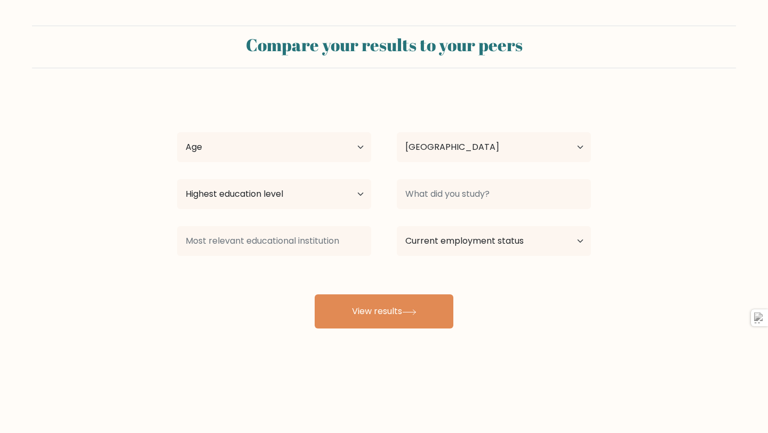
click at [310, 132] on div "Age Under 18 years old 18-24 years old 25-34 years old 35-44 years old 45-54 ye…" at bounding box center [274, 147] width 220 height 38
click at [308, 155] on select "Age Under 18 years old 18-24 years old 25-34 years old 35-44 years old 45-54 ye…" at bounding box center [274, 147] width 194 height 30
select select "18_24"
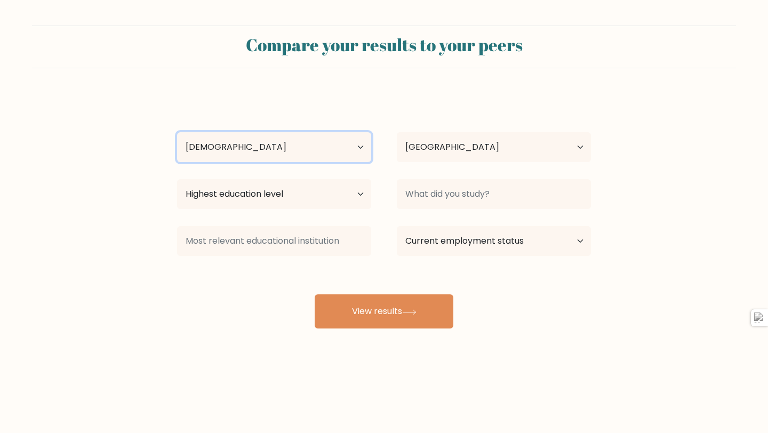
click at [177, 132] on select "Age Under 18 years old 18-24 years old 25-34 years old 35-44 years old 45-54 ye…" at bounding box center [274, 147] width 194 height 30
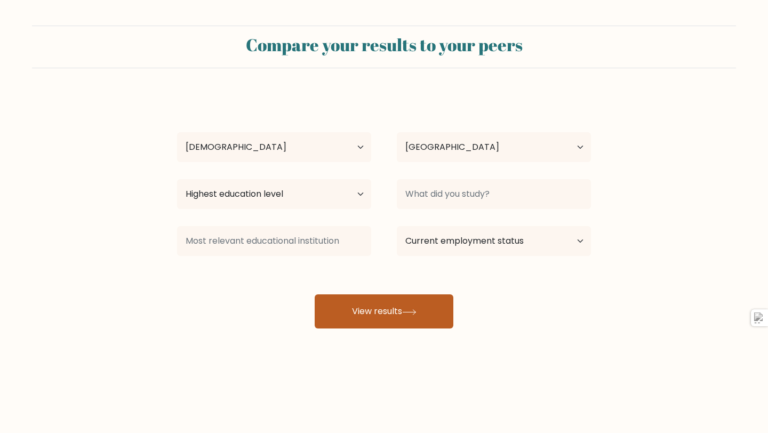
click at [373, 307] on button "View results" at bounding box center [384, 311] width 139 height 34
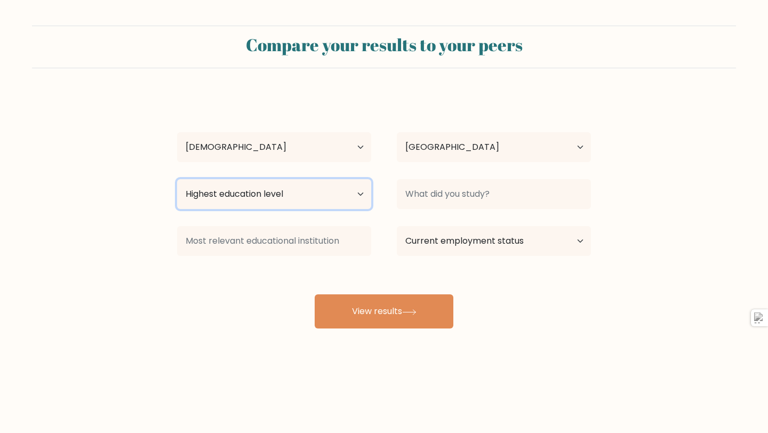
click at [356, 198] on select "Highest education level No schooling Primary Lower Secondary Upper Secondary Oc…" at bounding box center [274, 194] width 194 height 30
select select "bachelors_degree"
click at [177, 179] on select "Highest education level No schooling Primary Lower Secondary Upper Secondary Oc…" at bounding box center [274, 194] width 194 height 30
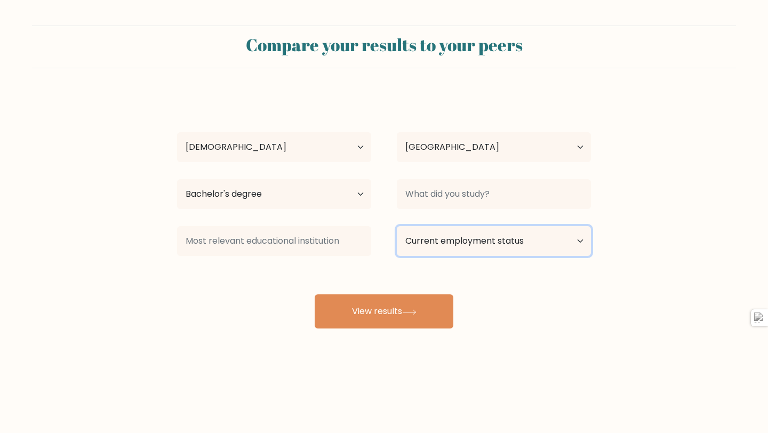
click at [421, 241] on select "Current employment status Employed Student Retired Other / prefer not to answer" at bounding box center [494, 241] width 194 height 30
select select "student"
click at [397, 226] on select "Current employment status Employed Student Retired Other / prefer not to answer" at bounding box center [494, 241] width 194 height 30
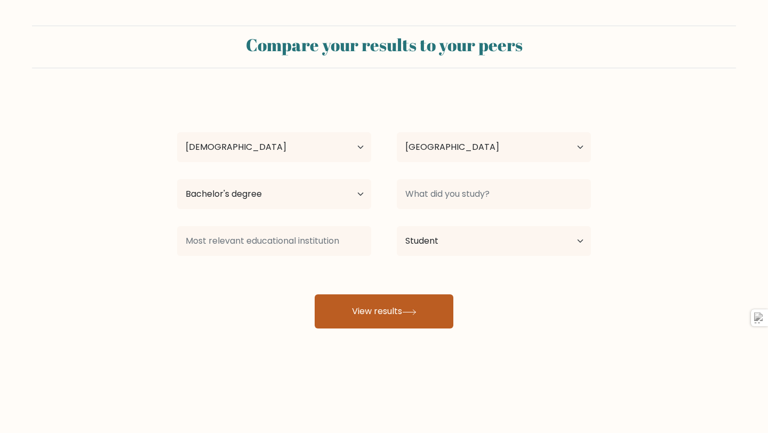
click at [389, 303] on button "View results" at bounding box center [384, 311] width 139 height 34
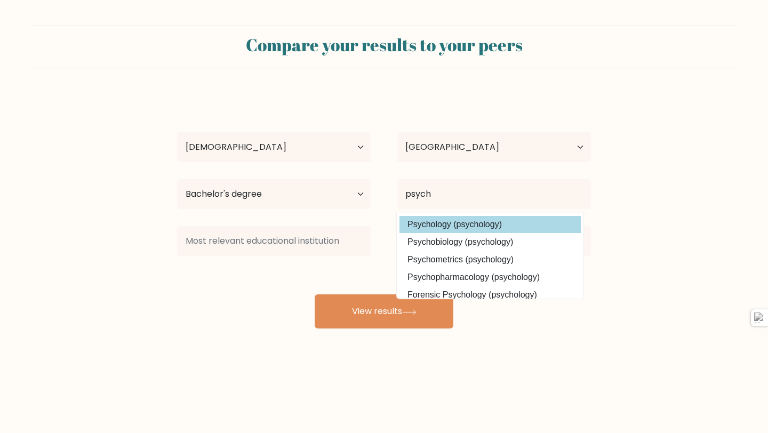
click at [455, 227] on option "Psychology (psychology)" at bounding box center [489, 224] width 181 height 17
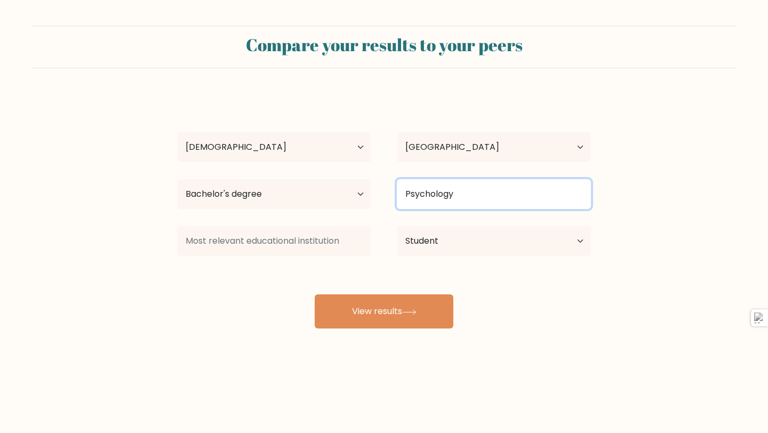
click at [441, 203] on input "Psychology" at bounding box center [494, 194] width 194 height 30
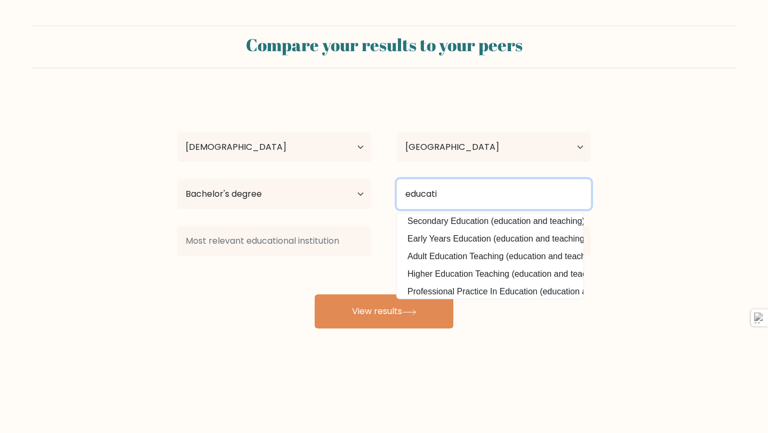
scroll to position [96, 0]
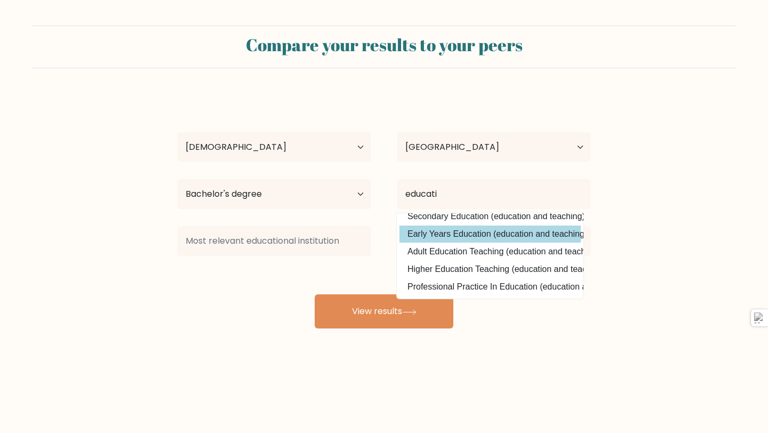
click at [485, 234] on option "Early Years Education (education and teaching)" at bounding box center [489, 234] width 181 height 17
type input "Early Years Education"
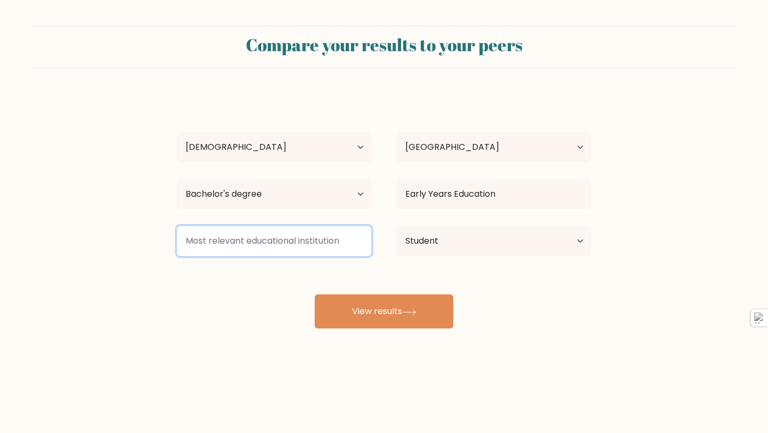
click at [300, 237] on input at bounding box center [274, 241] width 194 height 30
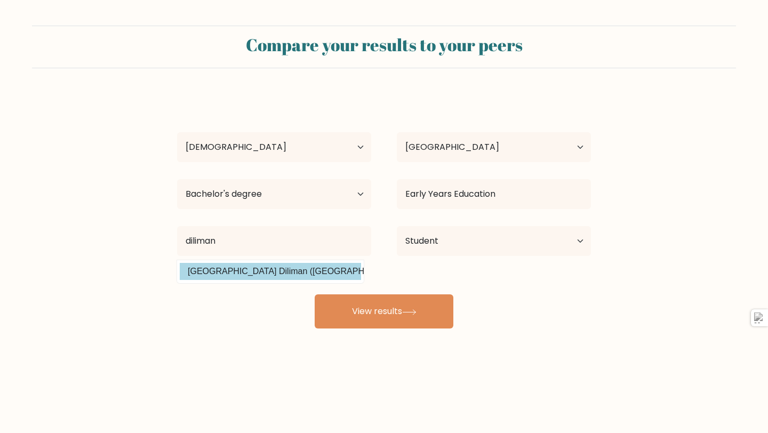
click at [303, 269] on option "University of the Philippines Diliman (Philippines)" at bounding box center [270, 271] width 181 height 17
type input "University of the Philippines Diliman"
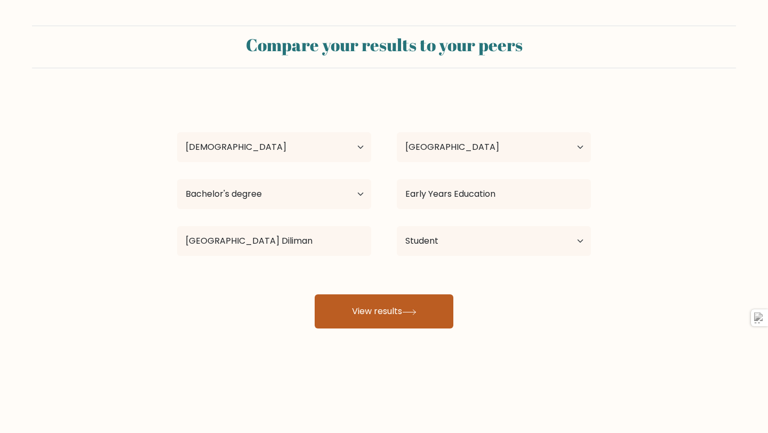
click at [389, 300] on button "View results" at bounding box center [384, 311] width 139 height 34
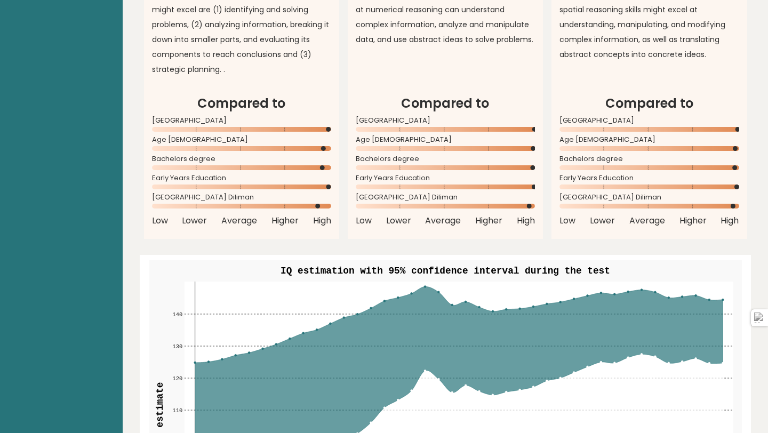
scroll to position [1346, 0]
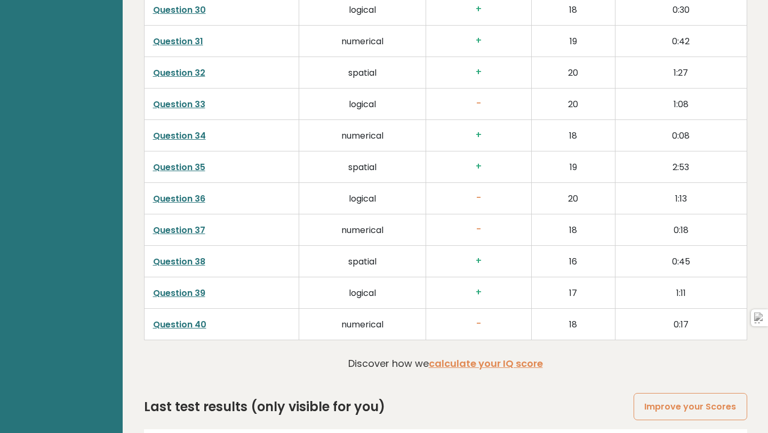
scroll to position [2701, 0]
